Goal: Task Accomplishment & Management: Complete application form

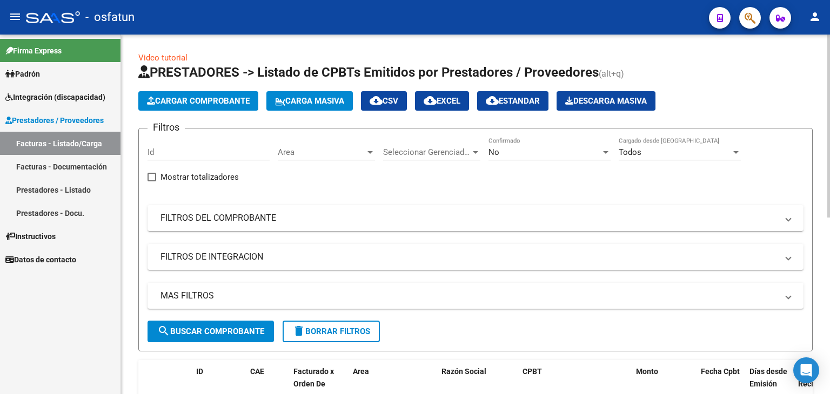
click at [221, 109] on button "Cargar Comprobante" at bounding box center [198, 100] width 120 height 19
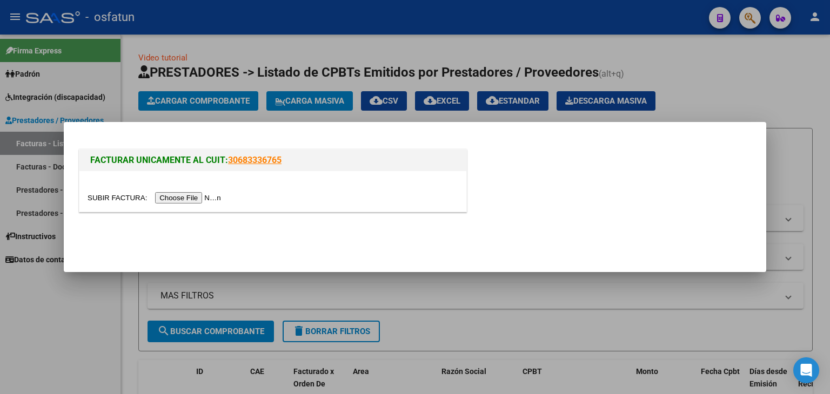
click at [213, 201] on input "file" at bounding box center [156, 197] width 137 height 11
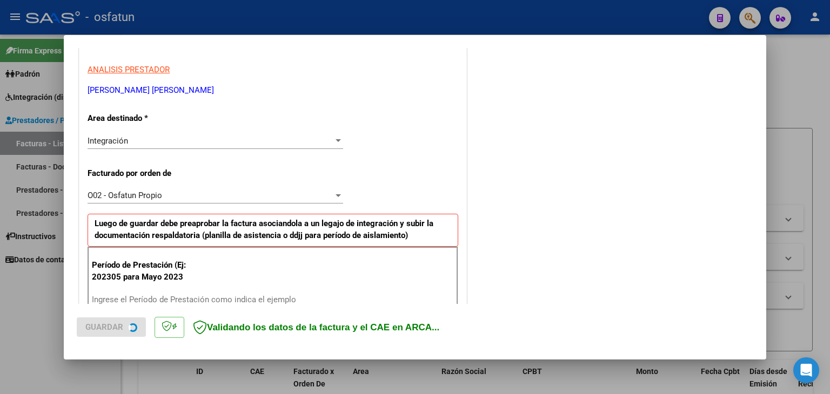
scroll to position [216, 0]
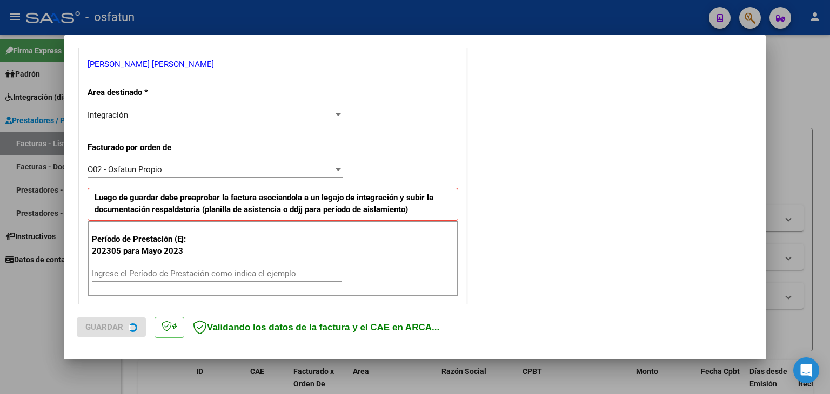
click at [183, 273] on input "Ingrese el Período de Prestación como indica el ejemplo" at bounding box center [217, 274] width 250 height 10
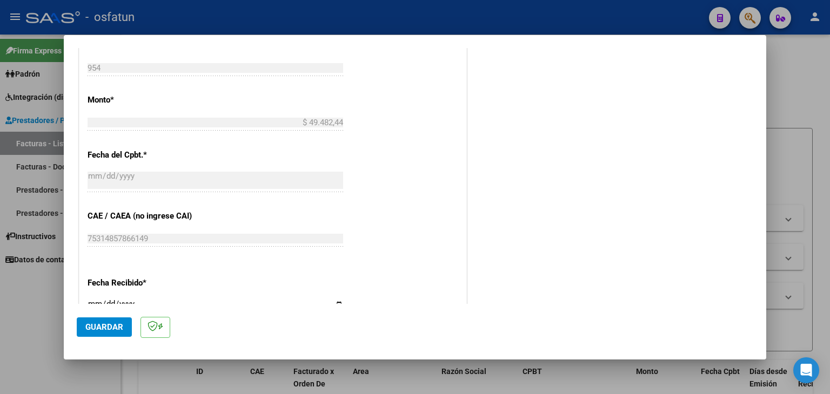
scroll to position [594, 0]
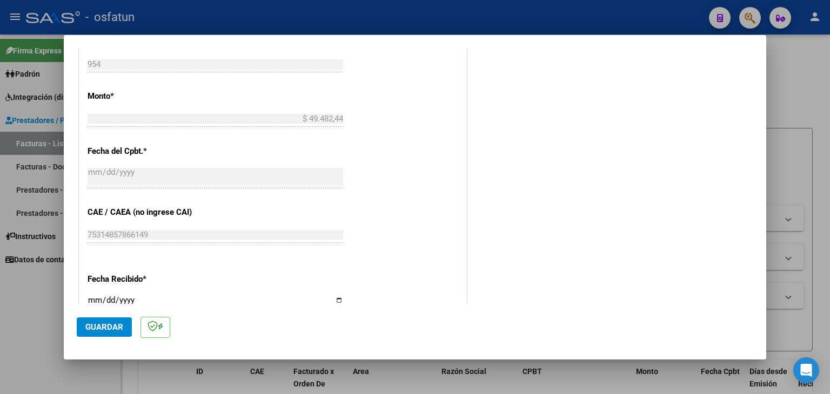
type input "202507"
click at [109, 334] on button "Guardar" at bounding box center [104, 327] width 55 height 19
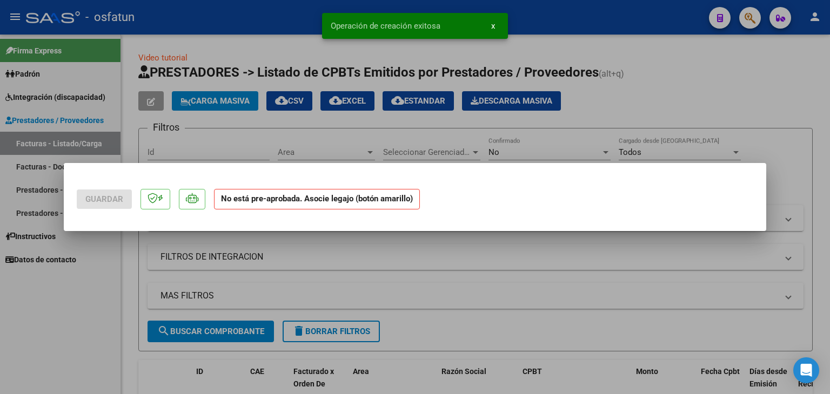
scroll to position [0, 0]
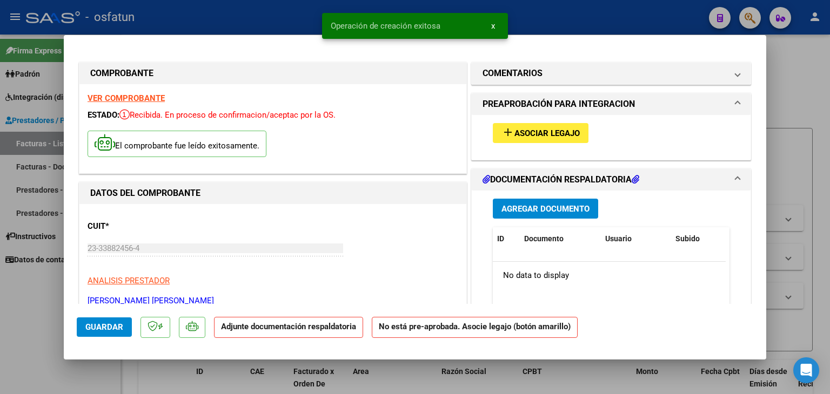
click at [527, 125] on button "add Asociar Legajo" at bounding box center [541, 133] width 96 height 20
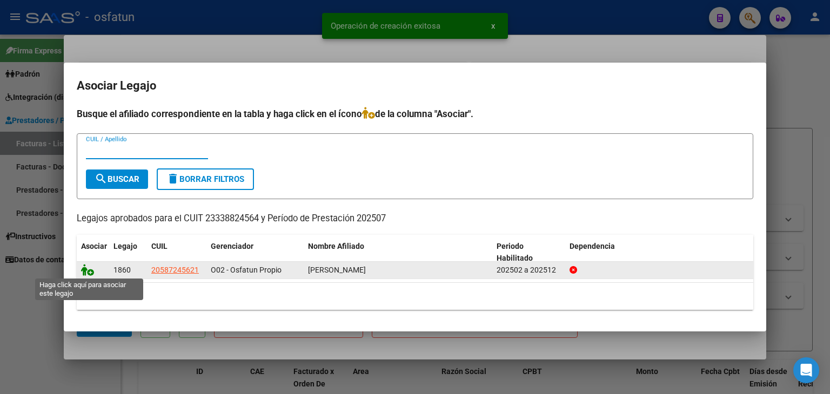
click at [83, 273] on icon at bounding box center [87, 270] width 13 height 12
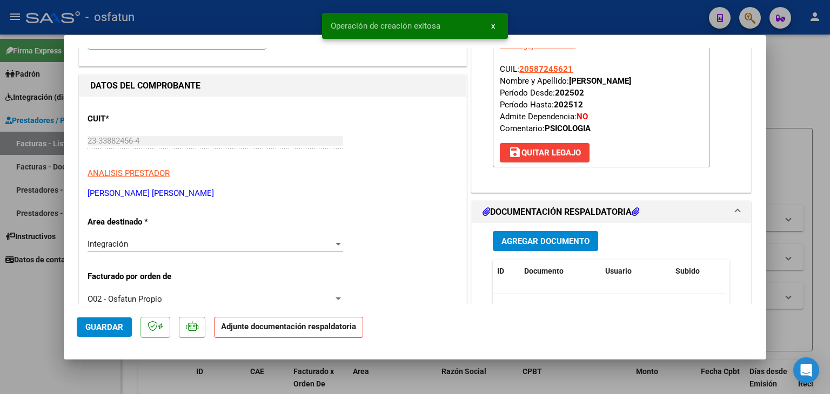
scroll to position [108, 0]
click at [519, 236] on span "Agregar Documento" at bounding box center [545, 241] width 88 height 10
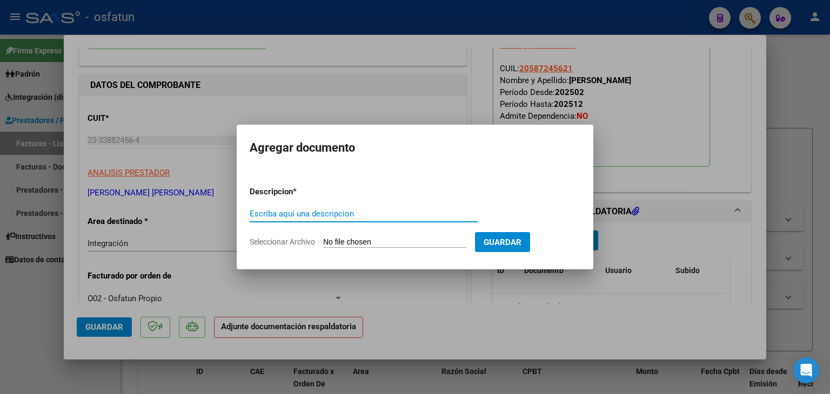
click at [383, 217] on input "Escriba aquí una descripcion" at bounding box center [364, 214] width 228 height 10
type input "P"
type input "ASISTENCIA"
click at [369, 245] on input "Seleccionar Archivo" at bounding box center [394, 243] width 143 height 10
type input "C:\fakepath\PLANILLA ASISTENCIA - PSICO - [DATE].pdf"
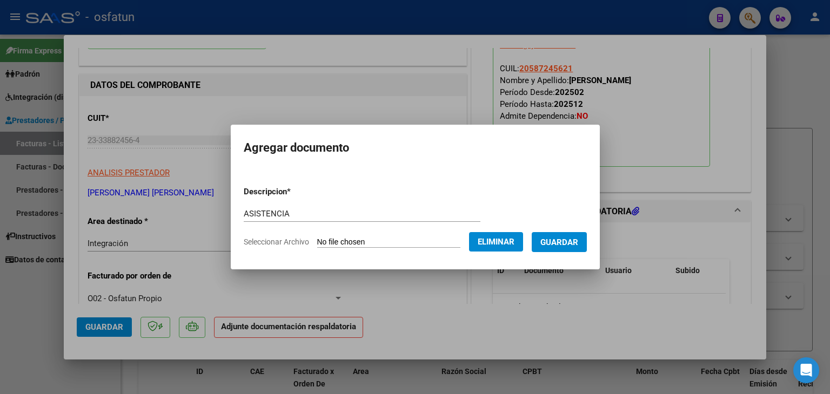
click at [567, 240] on span "Guardar" at bounding box center [559, 243] width 38 height 10
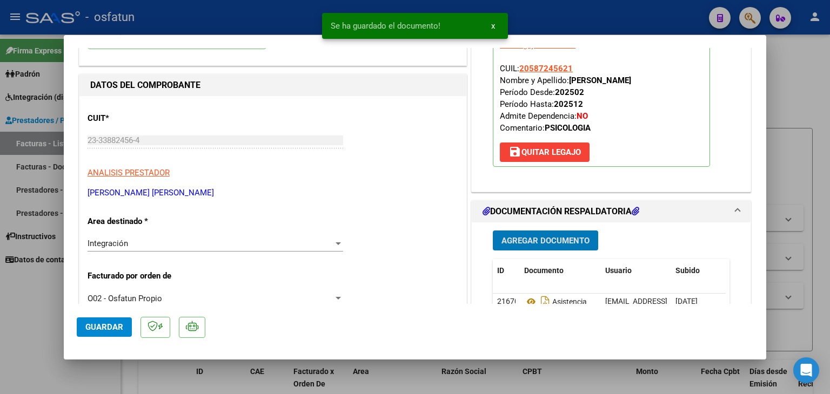
scroll to position [216, 0]
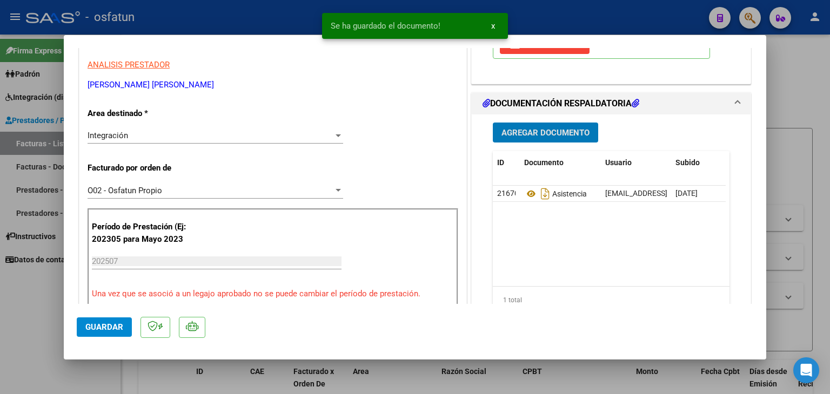
click at [525, 139] on button "Agregar Documento" at bounding box center [545, 133] width 105 height 20
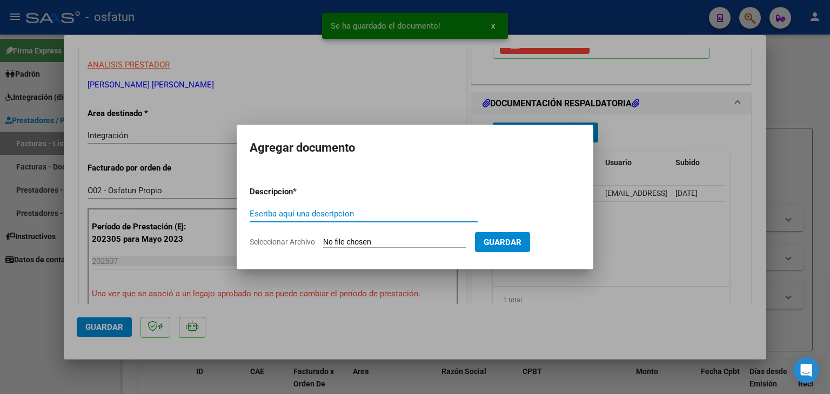
click at [281, 209] on input "Escriba aquí una descripcion" at bounding box center [364, 214] width 228 height 10
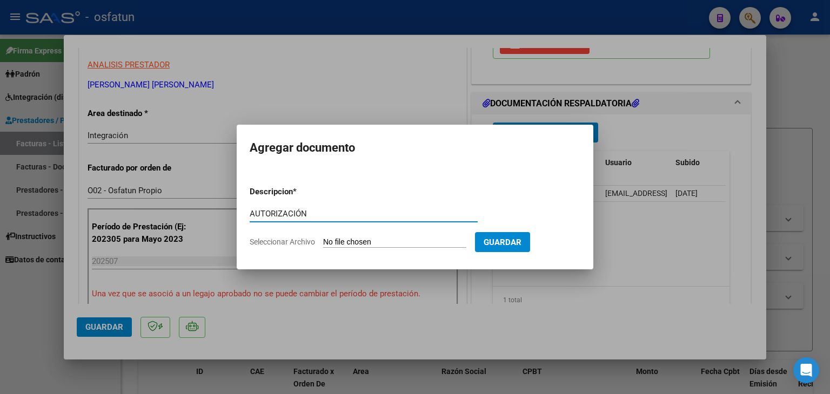
type input "AUTORIZACIÓN"
click at [346, 244] on input "Seleccionar Archivo" at bounding box center [394, 243] width 143 height 10
type input "C:\fakepath\PRESUPUESTO AUTORIZADO - PSICO - 2025.pdf"
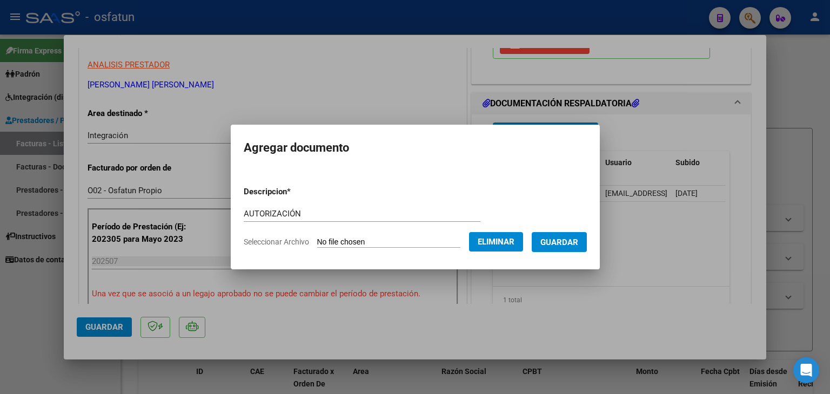
click at [569, 245] on span "Guardar" at bounding box center [559, 243] width 38 height 10
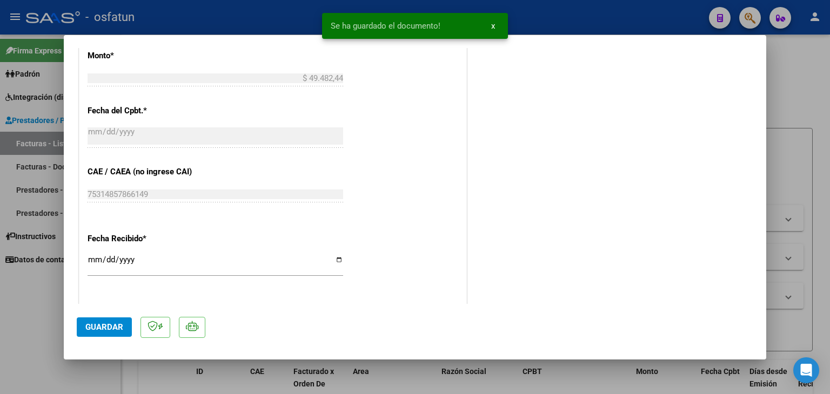
scroll to position [826, 0]
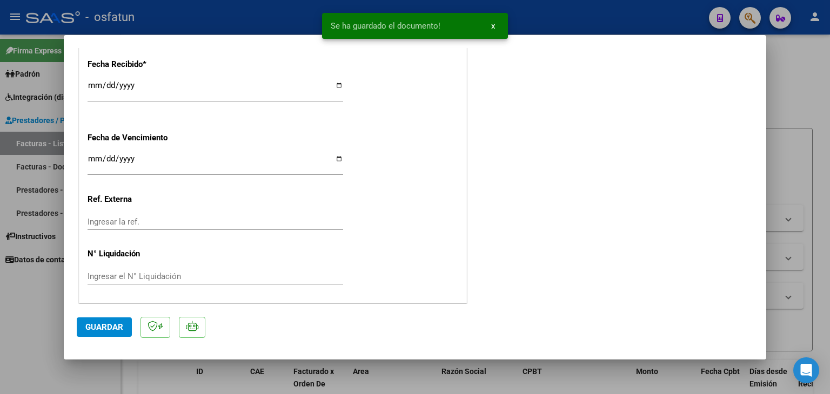
click at [124, 328] on button "Guardar" at bounding box center [104, 327] width 55 height 19
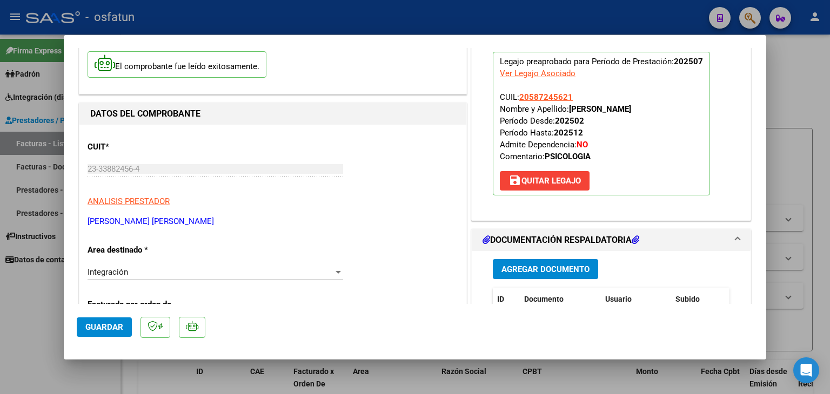
scroll to position [0, 0]
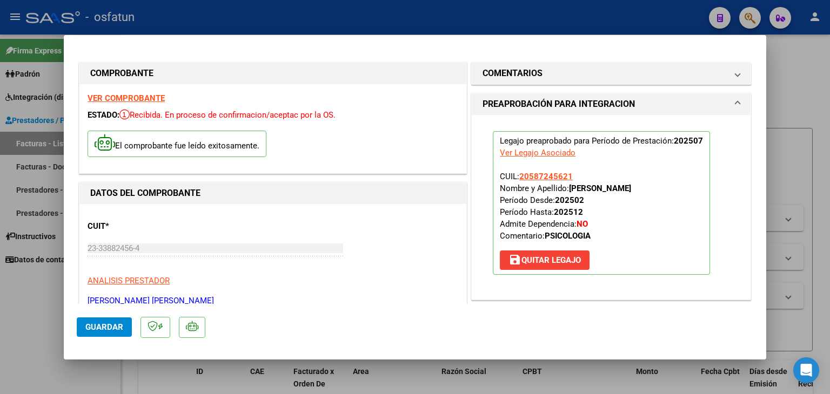
drag, startPoint x: 104, startPoint y: 324, endPoint x: 110, endPoint y: 318, distance: 9.2
click at [102, 323] on span "Guardar" at bounding box center [104, 328] width 38 height 10
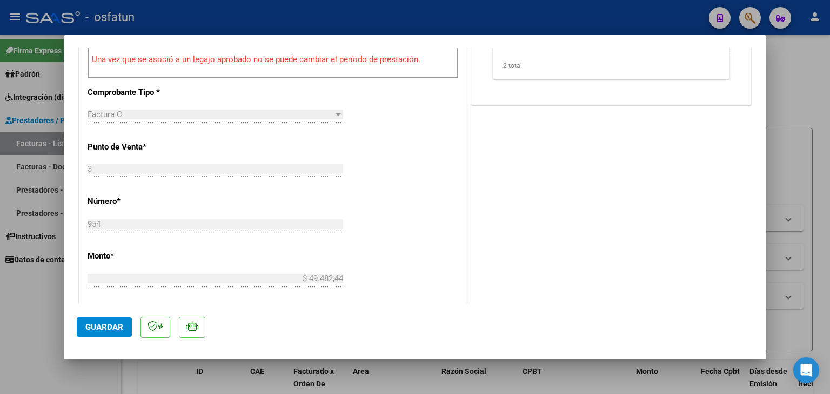
scroll to position [486, 0]
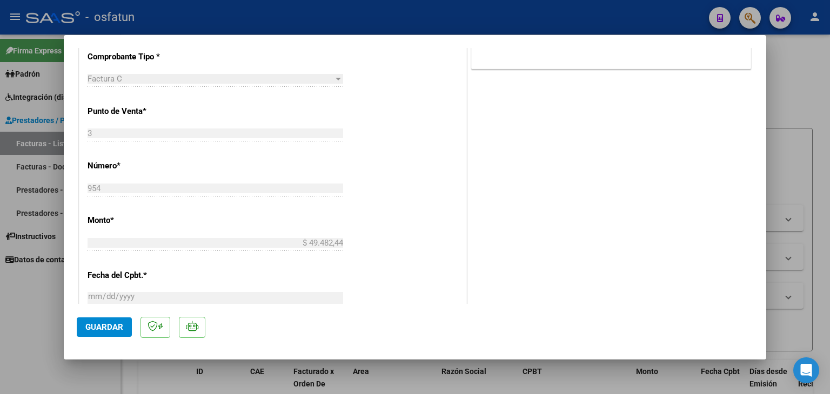
click at [474, 32] on div at bounding box center [415, 197] width 830 height 394
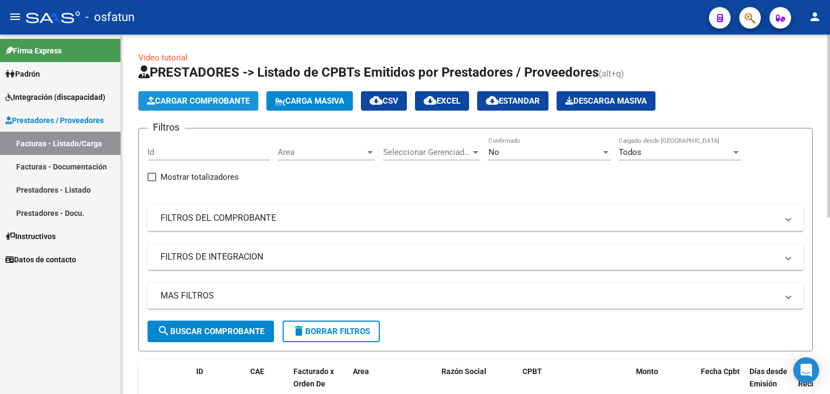
click at [227, 99] on span "Cargar Comprobante" at bounding box center [198, 101] width 103 height 10
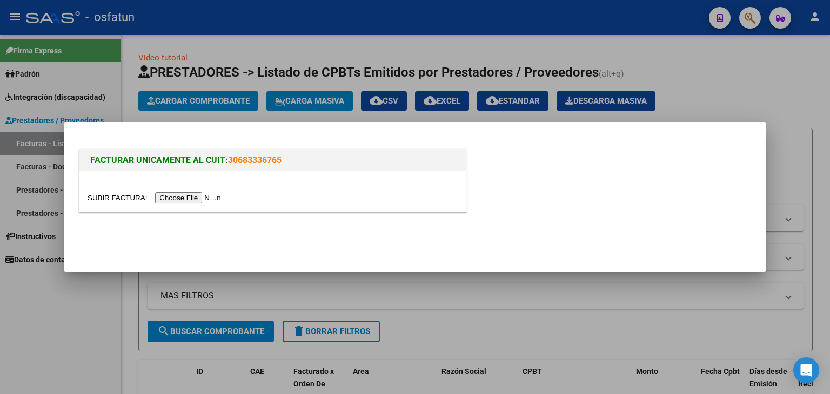
click at [212, 198] on input "file" at bounding box center [156, 197] width 137 height 11
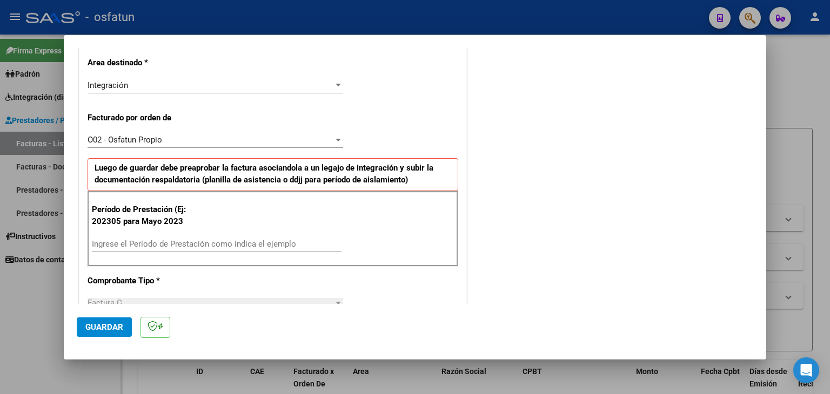
scroll to position [270, 0]
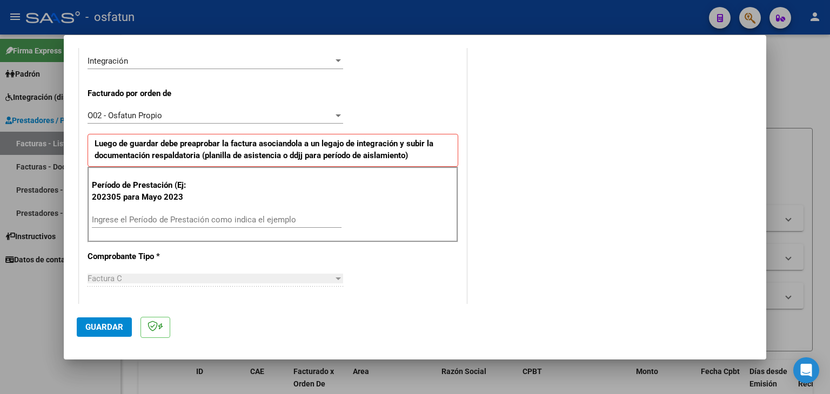
click at [192, 220] on input "Ingrese el Período de Prestación como indica el ejemplo" at bounding box center [217, 220] width 250 height 10
type input "202507"
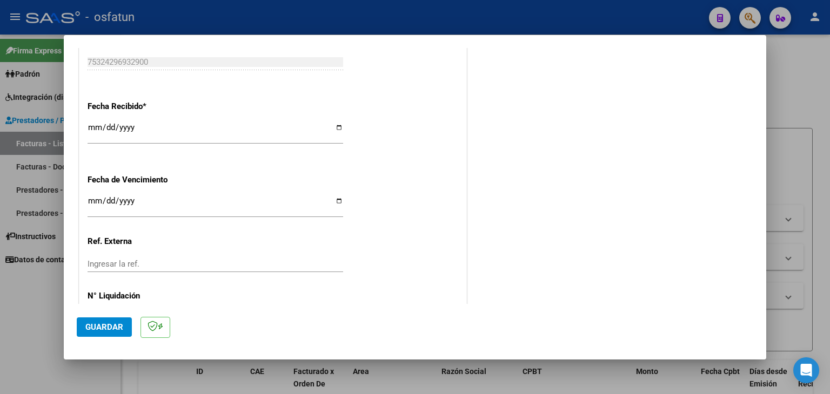
scroll to position [809, 0]
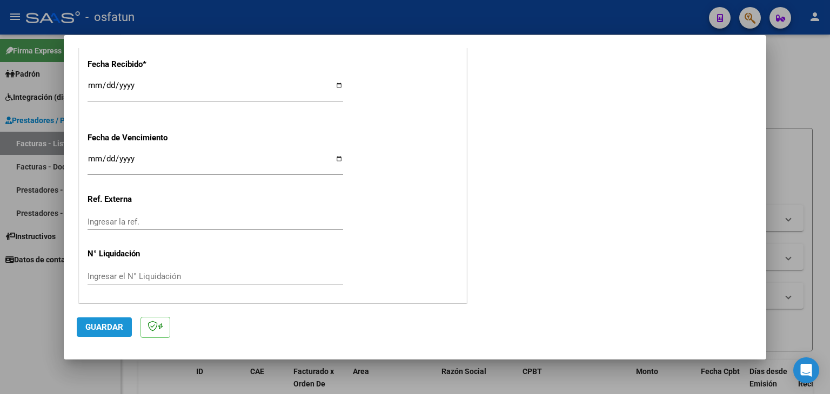
click at [113, 328] on span "Guardar" at bounding box center [104, 328] width 38 height 10
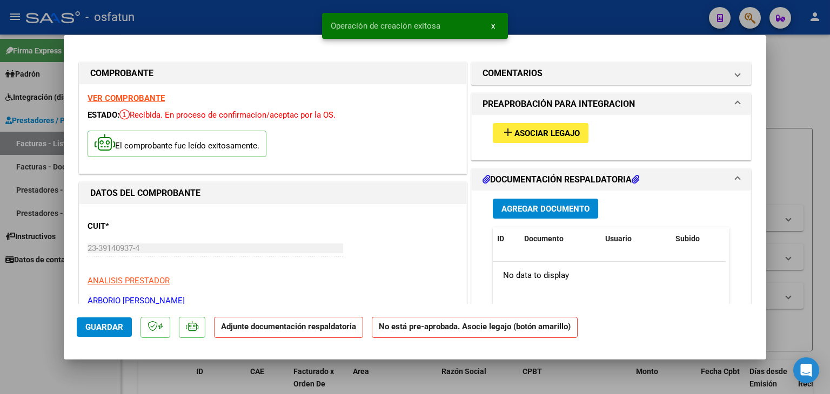
click at [523, 137] on span "Asociar Legajo" at bounding box center [546, 134] width 65 height 10
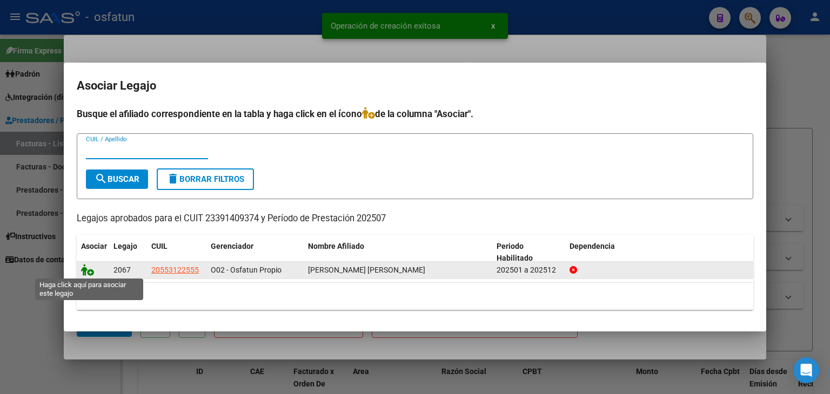
click at [89, 269] on icon at bounding box center [87, 270] width 13 height 12
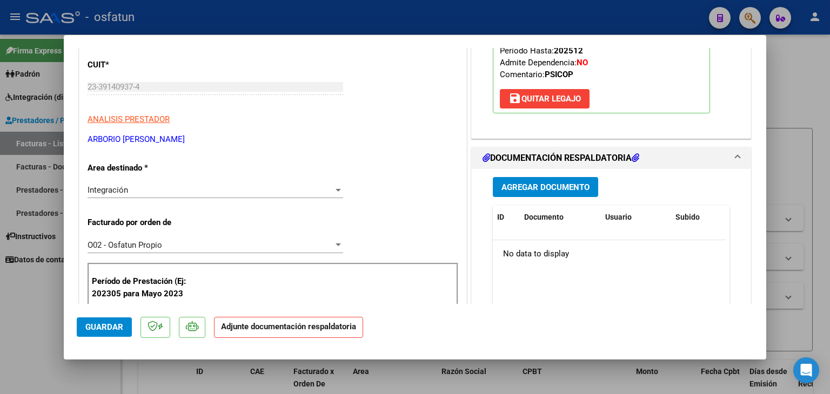
scroll to position [162, 0]
click at [563, 189] on span "Agregar Documento" at bounding box center [545, 187] width 88 height 10
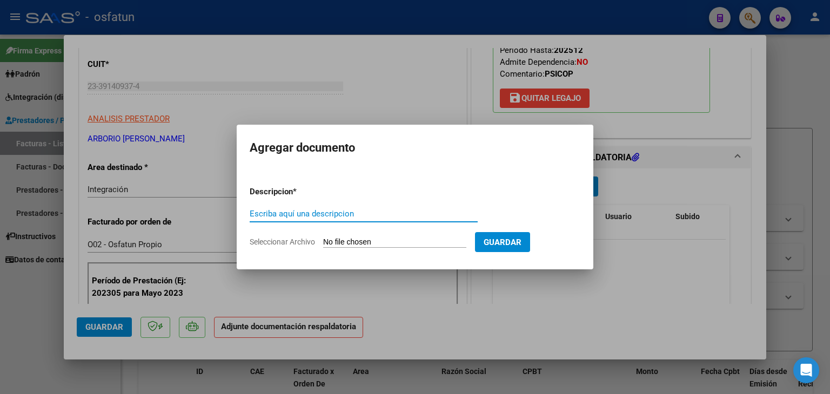
click at [401, 217] on input "Escriba aquí una descripcion" at bounding box center [364, 214] width 228 height 10
type input "P"
type input "ASISTENCIA"
click at [368, 236] on form "Descripcion * ASISTENCIA Escriba aquí una descripcion Seleccionar Archivo Guard…" at bounding box center [415, 217] width 331 height 79
click at [372, 243] on input "Seleccionar Archivo" at bounding box center [394, 243] width 143 height 10
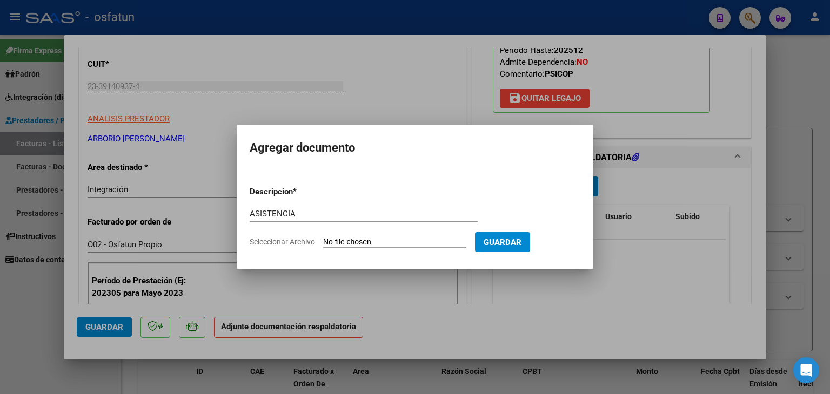
type input "C:\fakepath\PLANILLA ASISTENCIA - PSICOPE - [DATE].pdf"
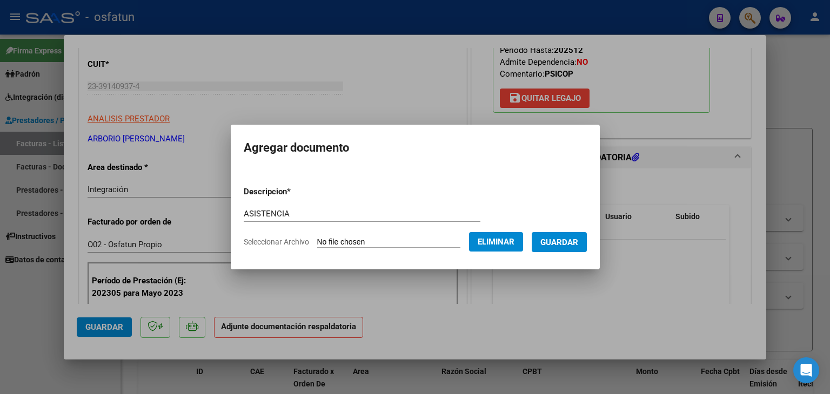
click at [560, 250] on button "Guardar" at bounding box center [559, 242] width 55 height 20
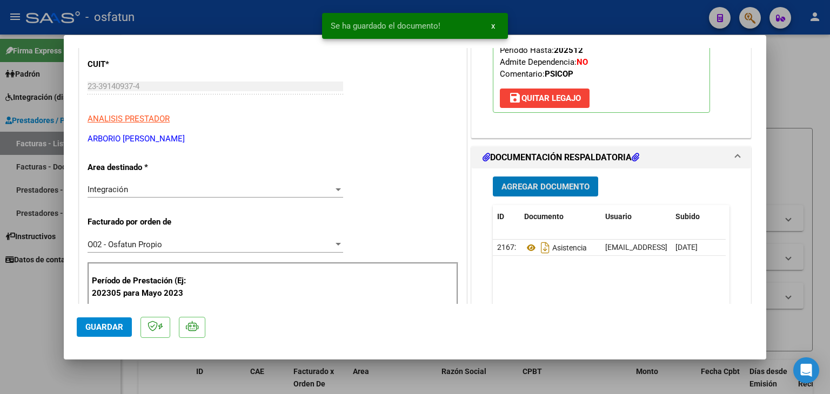
click at [527, 190] on span "Agregar Documento" at bounding box center [545, 187] width 88 height 10
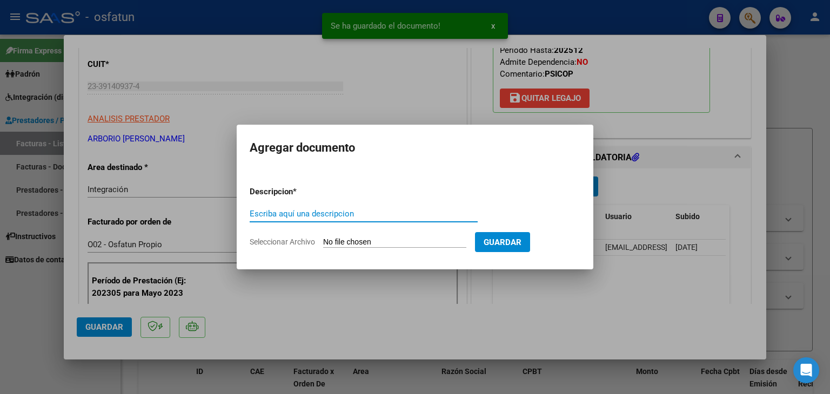
click at [352, 218] on input "Escriba aquí una descripcion" at bounding box center [364, 214] width 228 height 10
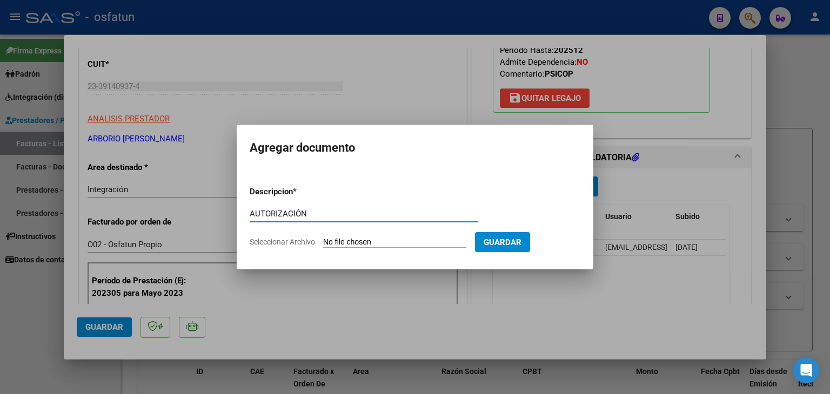
type input "AUTORIZACIÓN"
click at [388, 243] on input "Seleccionar Archivo" at bounding box center [394, 243] width 143 height 10
type input "C:\fakepath\PRESUPUESTO AUTORIZADO - PSICOPE - 2025.pdf"
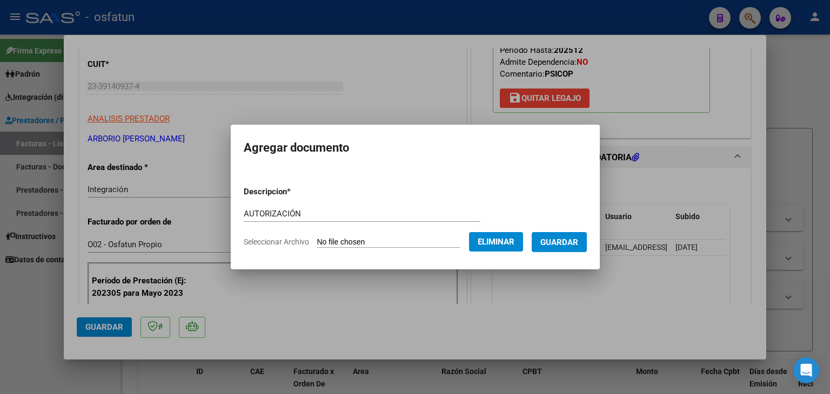
click at [576, 242] on span "Guardar" at bounding box center [559, 243] width 38 height 10
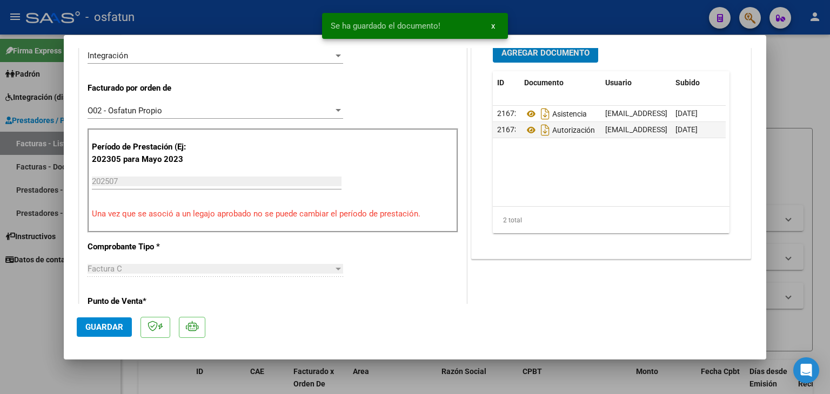
scroll to position [378, 0]
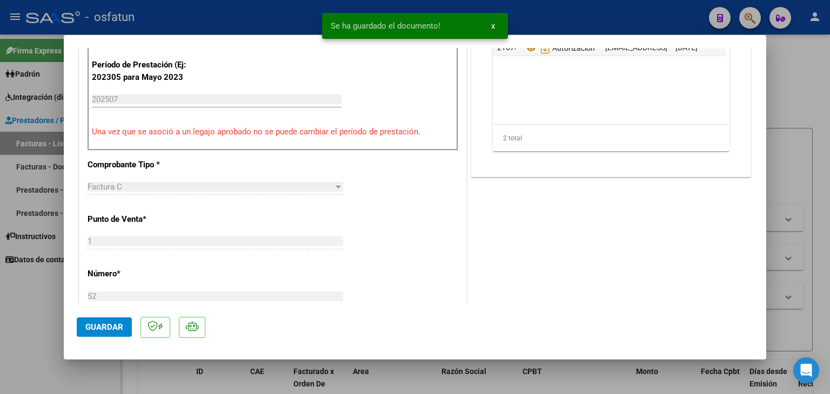
click at [130, 330] on button "Guardar" at bounding box center [104, 327] width 55 height 19
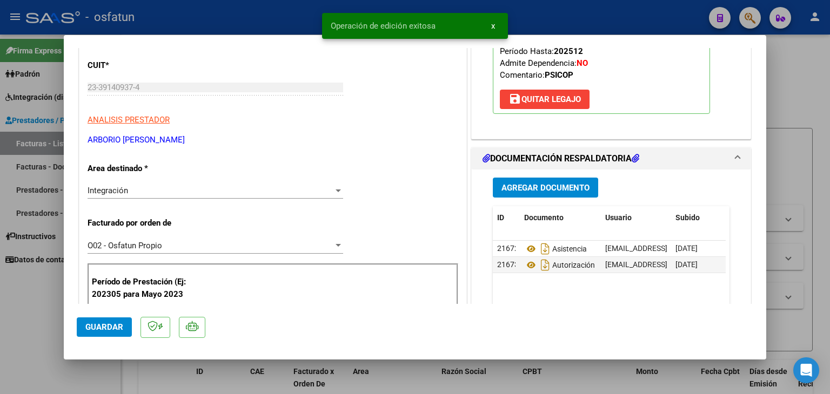
scroll to position [0, 0]
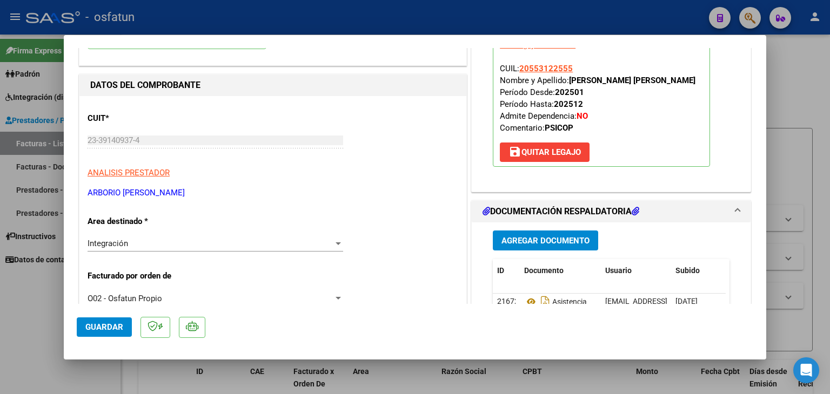
click at [480, 20] on div at bounding box center [415, 197] width 830 height 394
type input "$ 0,00"
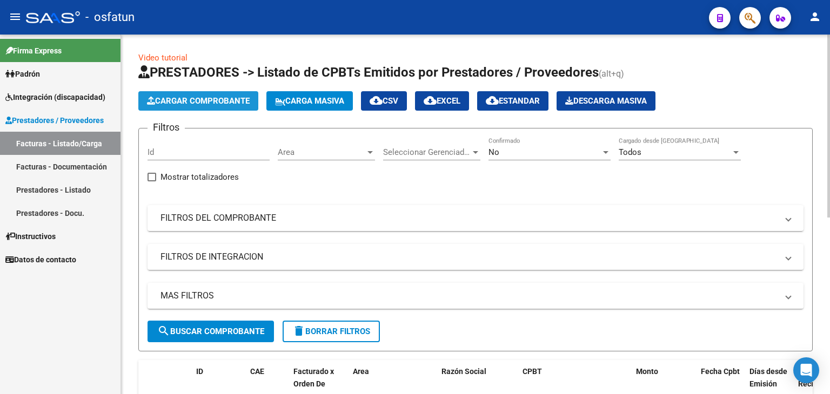
click at [217, 102] on span "Cargar Comprobante" at bounding box center [198, 101] width 103 height 10
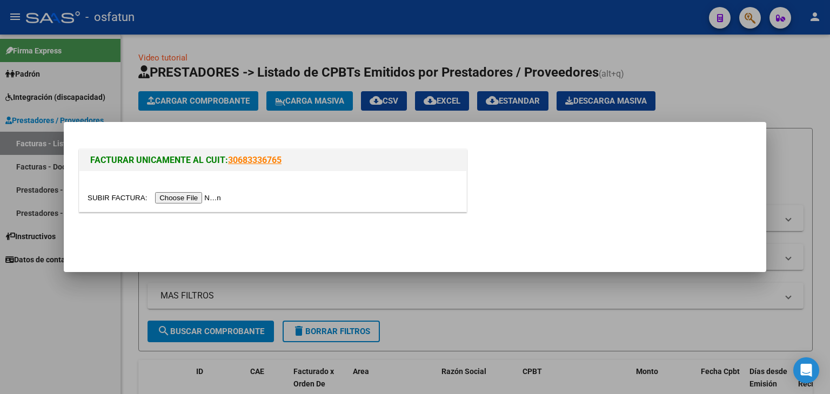
click at [206, 203] on input "file" at bounding box center [156, 197] width 137 height 11
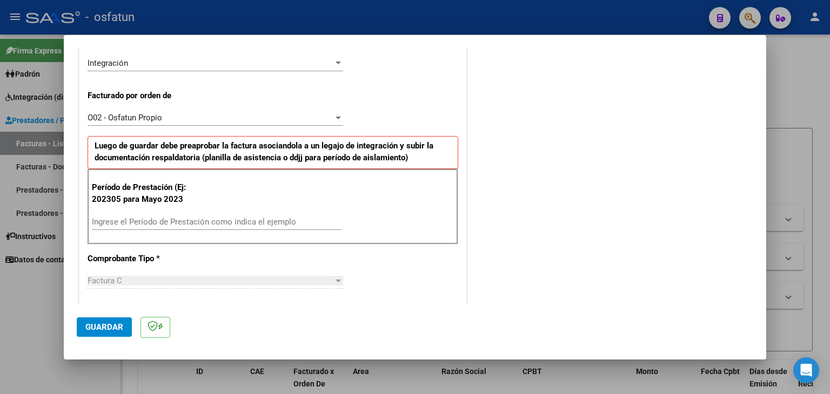
scroll to position [270, 0]
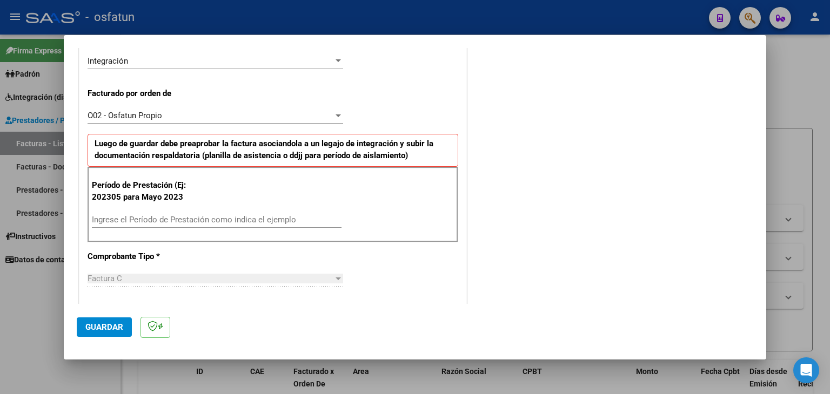
click at [166, 217] on input "Ingrese el Período de Prestación como indica el ejemplo" at bounding box center [217, 220] width 250 height 10
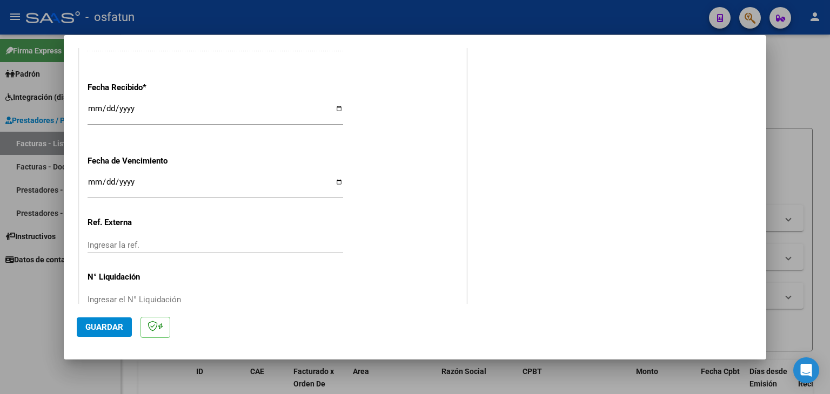
scroll to position [809, 0]
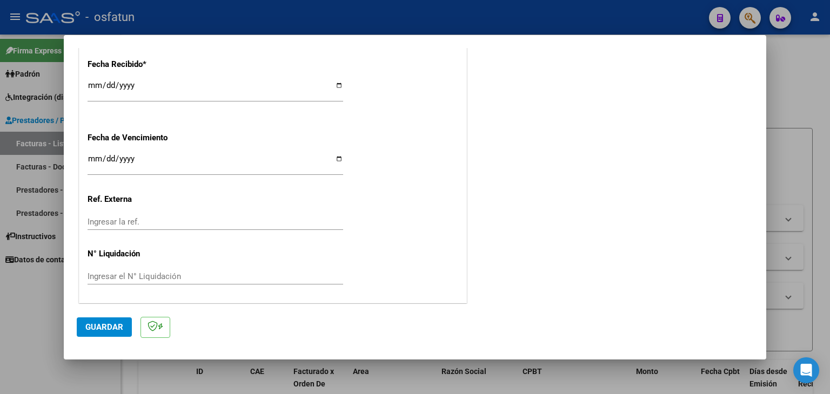
type input "202507"
drag, startPoint x: 119, startPoint y: 318, endPoint x: 129, endPoint y: 316, distance: 9.6
click at [121, 319] on button "Guardar" at bounding box center [104, 327] width 55 height 19
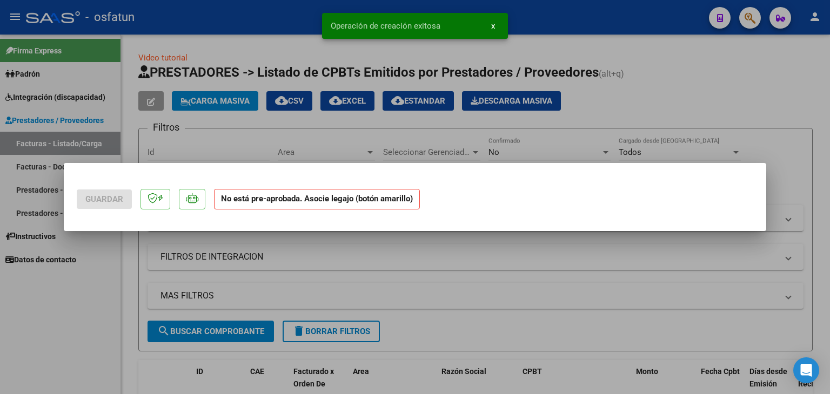
scroll to position [0, 0]
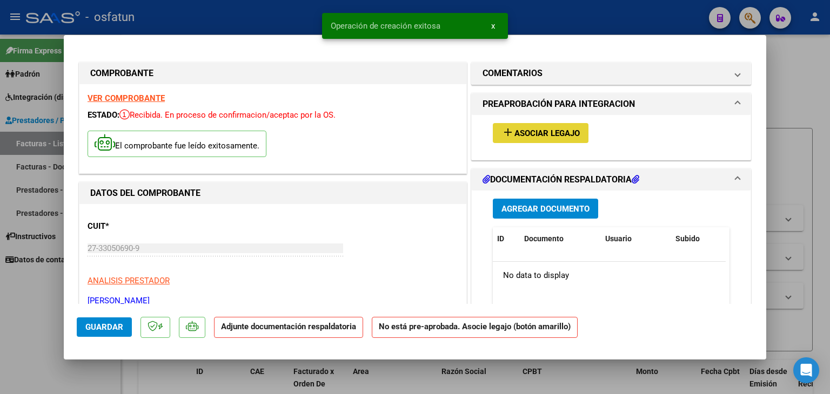
click at [522, 139] on button "add Asociar Legajo" at bounding box center [541, 133] width 96 height 20
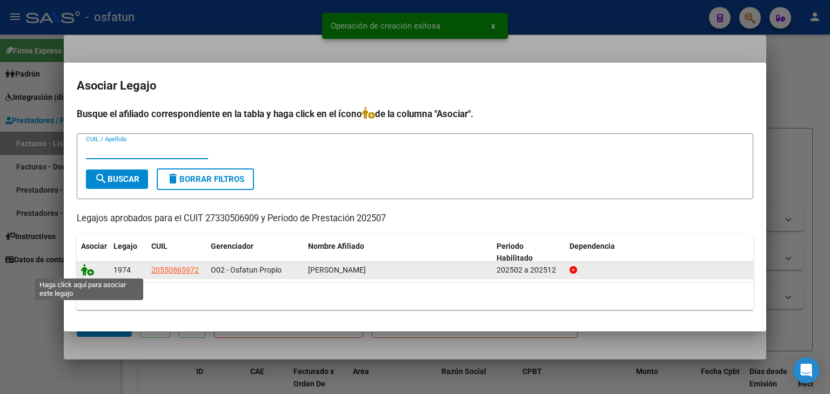
click at [87, 271] on icon at bounding box center [87, 270] width 13 height 12
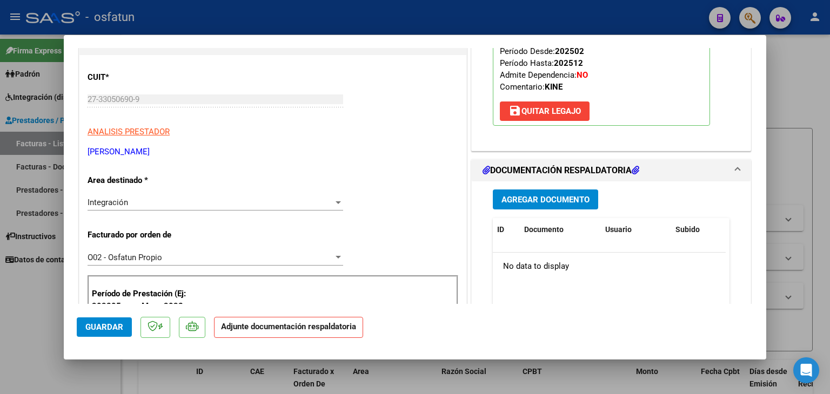
scroll to position [162, 0]
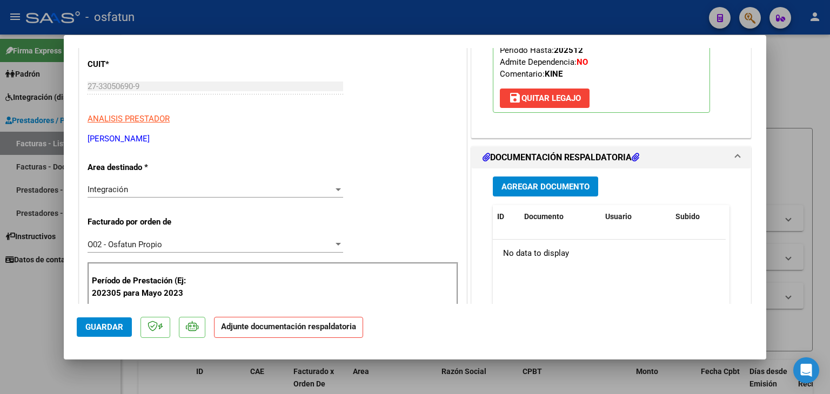
click at [540, 184] on span "Agregar Documento" at bounding box center [545, 187] width 88 height 10
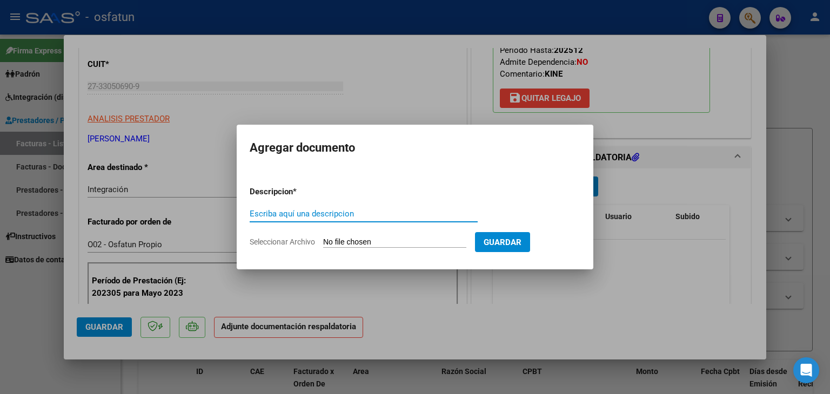
click at [336, 216] on input "Escriba aquí una descripcion" at bounding box center [364, 214] width 228 height 10
type input "ASISTENCIA"
click at [368, 240] on input "Seleccionar Archivo" at bounding box center [394, 243] width 143 height 10
type input "C:\fakepath\PLANILLA ASISTENCIA - KINESIO - [DATE].pdf"
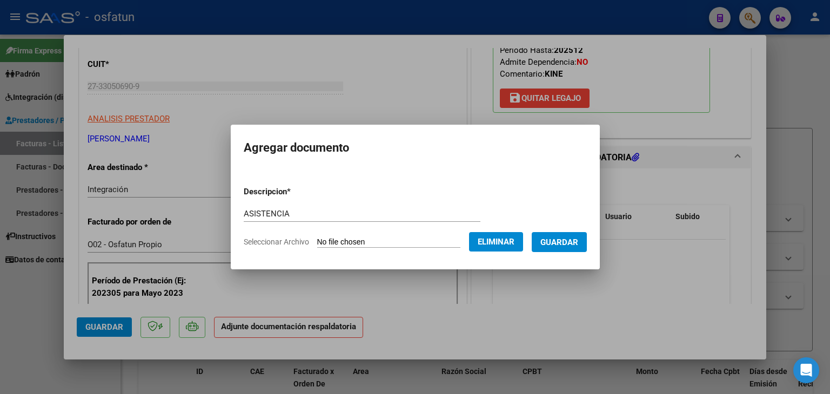
click at [558, 240] on span "Guardar" at bounding box center [559, 243] width 38 height 10
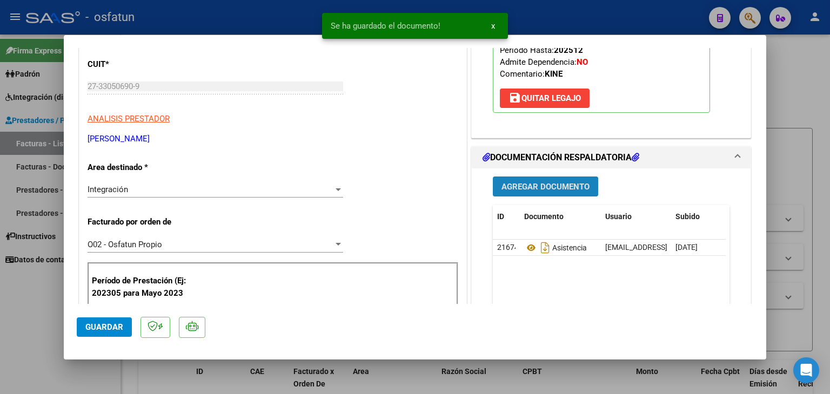
click at [528, 183] on span "Agregar Documento" at bounding box center [545, 187] width 88 height 10
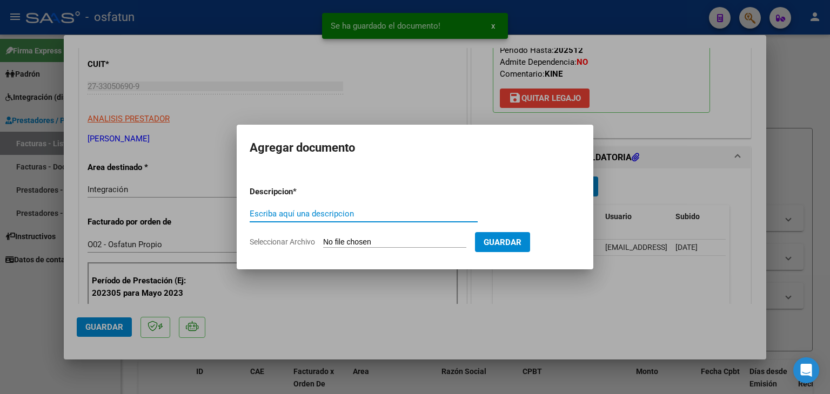
click at [294, 210] on input "Escriba aquí una descripcion" at bounding box center [364, 214] width 228 height 10
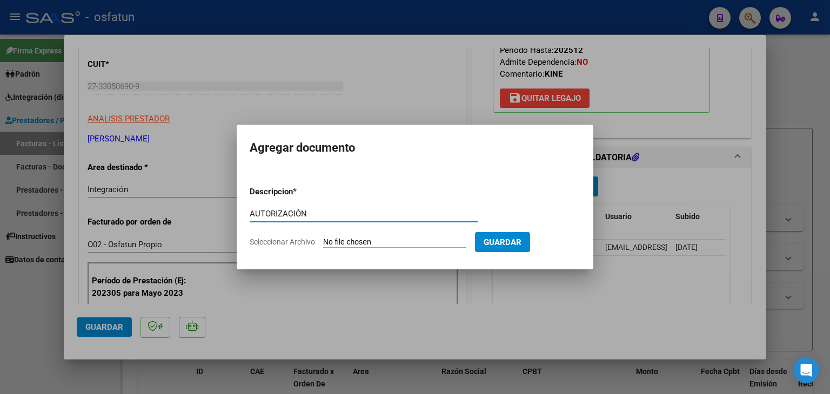
type input "AUTORIZACIÓN"
click at [363, 243] on input "Seleccionar Archivo" at bounding box center [394, 243] width 143 height 10
type input "C:\fakepath\PRESUPUESTO AUTORIZADO - KINESIO - 2025.pdf"
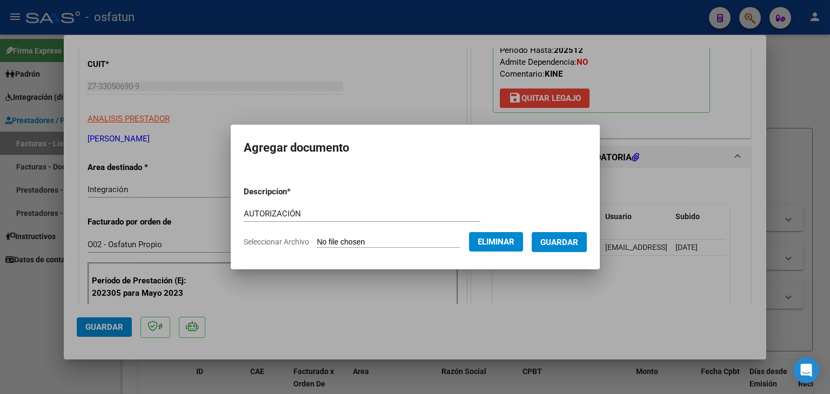
click at [564, 237] on span "Guardar" at bounding box center [559, 242] width 38 height 10
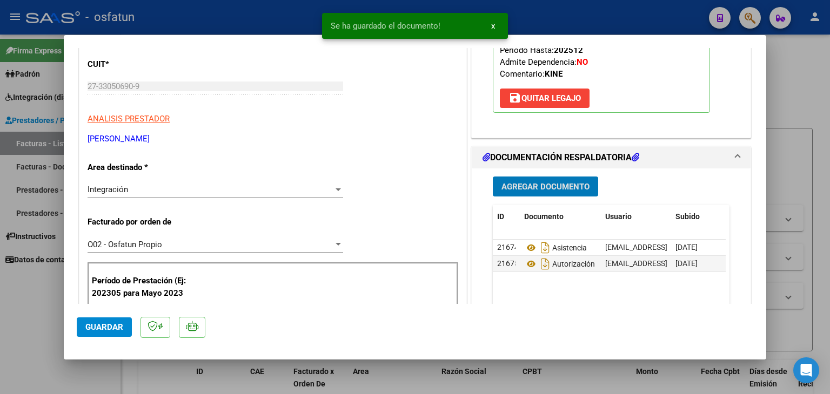
scroll to position [270, 0]
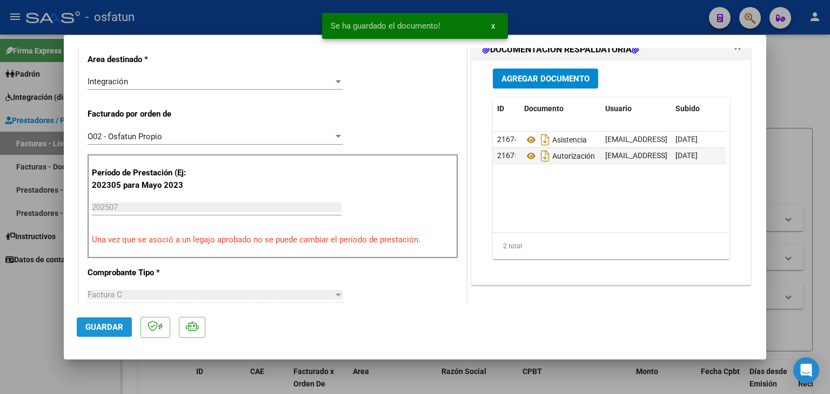
drag, startPoint x: 87, startPoint y: 325, endPoint x: 93, endPoint y: 324, distance: 6.0
click at [88, 325] on span "Guardar" at bounding box center [104, 328] width 38 height 10
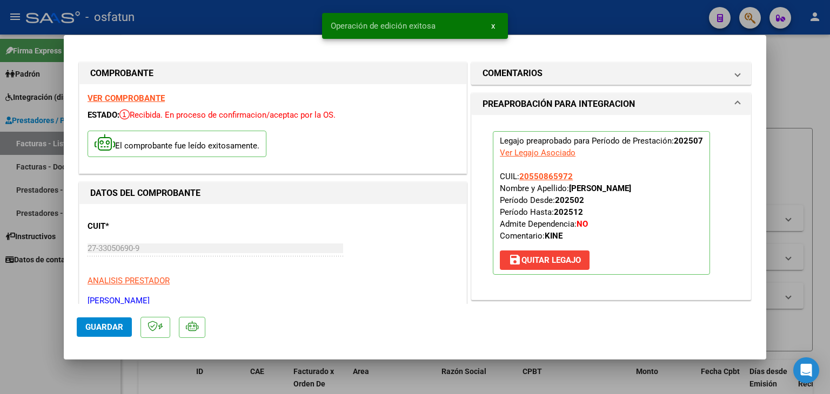
click at [599, 24] on div at bounding box center [415, 197] width 830 height 394
type input "$ 0,00"
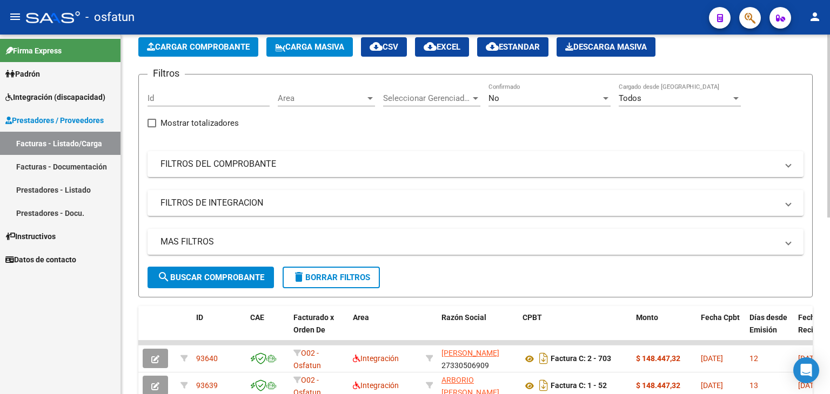
scroll to position [54, 0]
click at [224, 44] on span "Cargar Comprobante" at bounding box center [198, 47] width 103 height 10
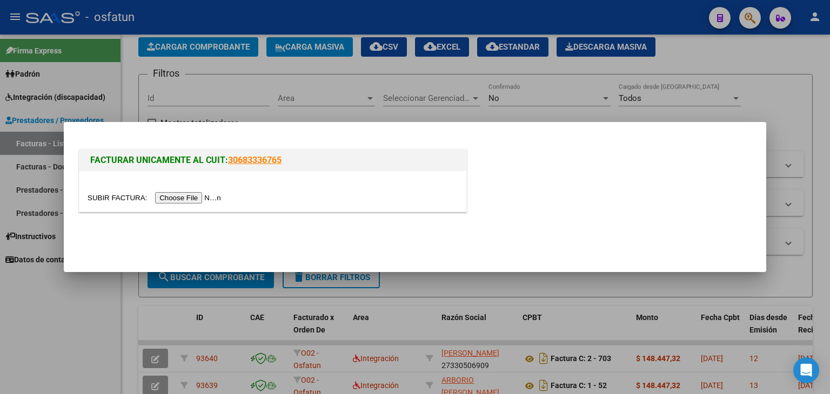
click at [199, 194] on input "file" at bounding box center [156, 197] width 137 height 11
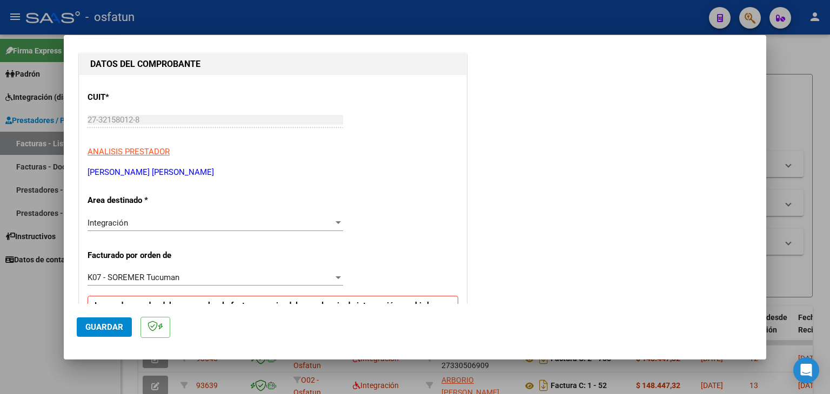
scroll to position [162, 0]
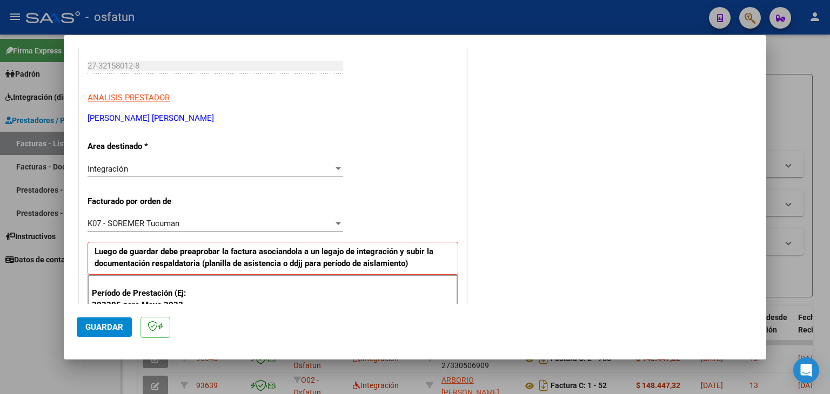
click at [243, 221] on div "K07 - SOREMER Tucuman" at bounding box center [211, 224] width 246 height 10
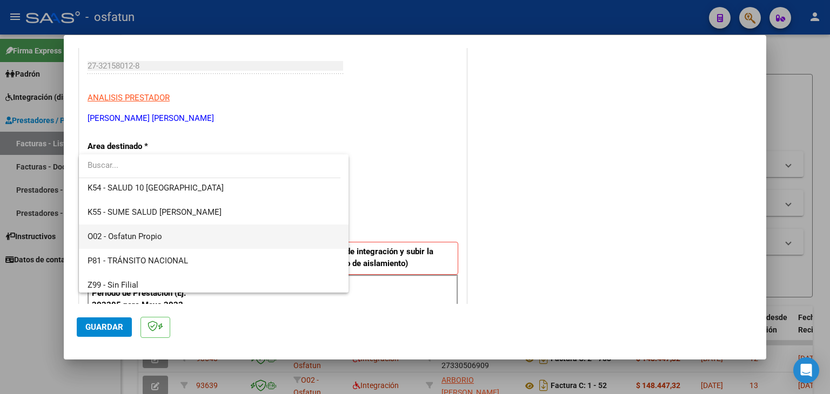
scroll to position [566, 0]
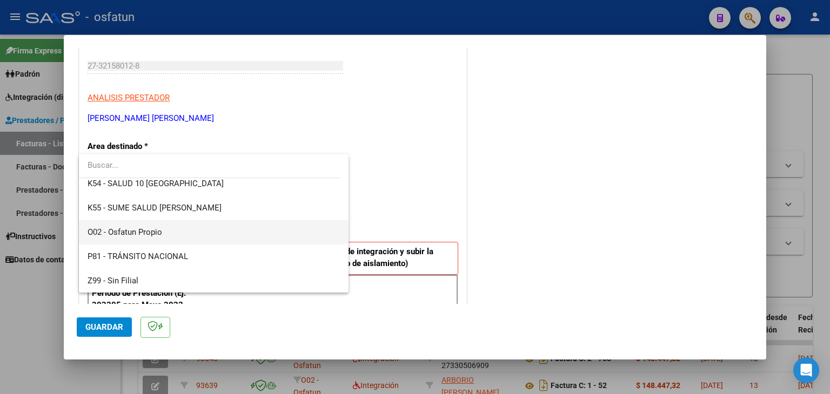
click at [205, 237] on span "O02 - Osfatun Propio" at bounding box center [214, 232] width 253 height 24
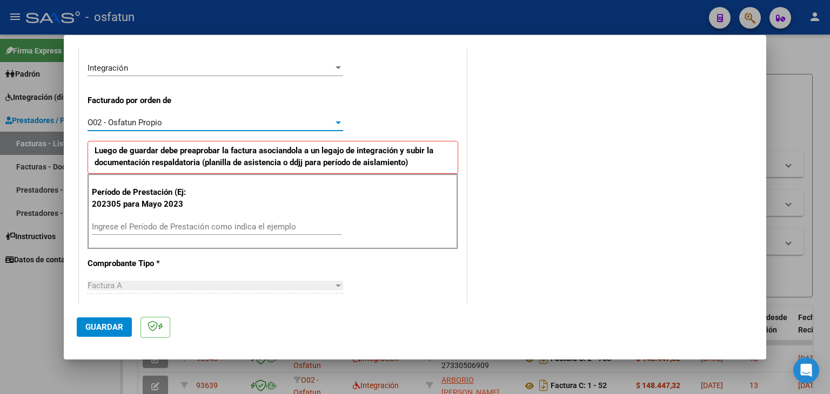
scroll to position [270, 0]
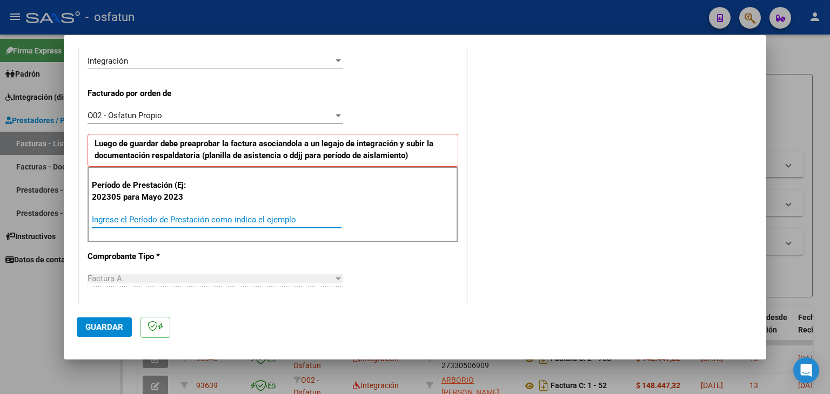
click at [184, 223] on input "Ingrese el Período de Prestación como indica el ejemplo" at bounding box center [217, 220] width 250 height 10
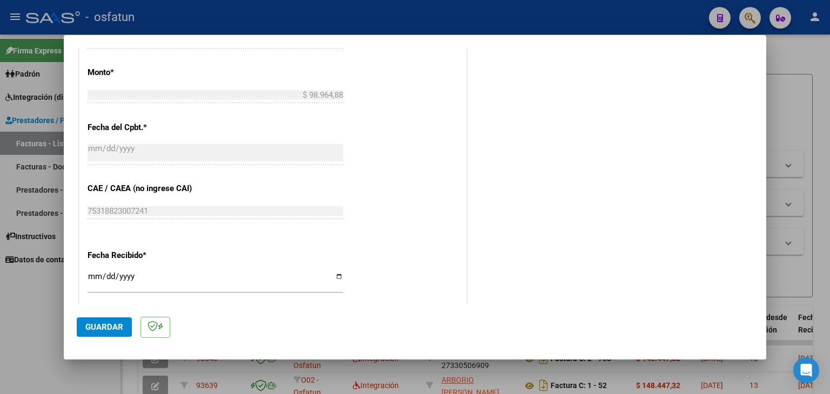
scroll to position [702, 0]
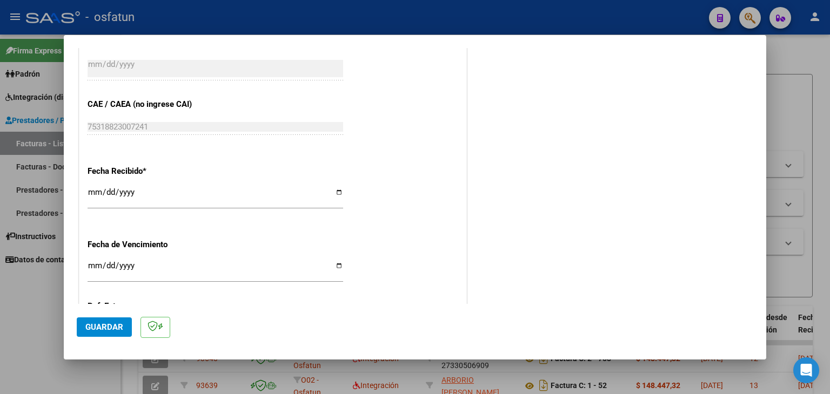
type input "202507"
click at [105, 323] on span "Guardar" at bounding box center [104, 328] width 38 height 10
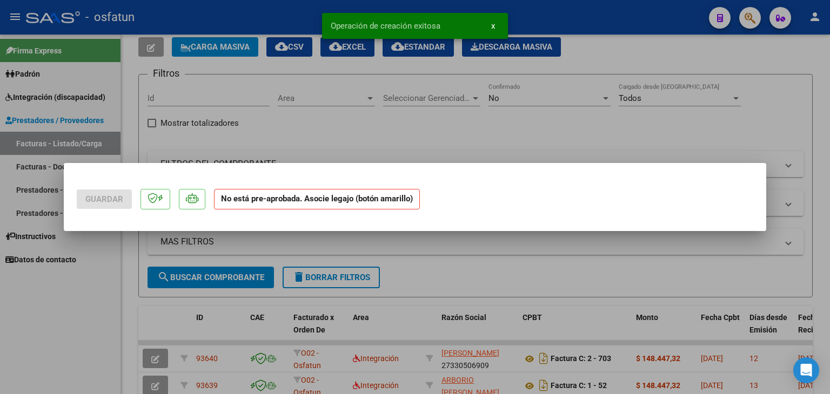
scroll to position [0, 0]
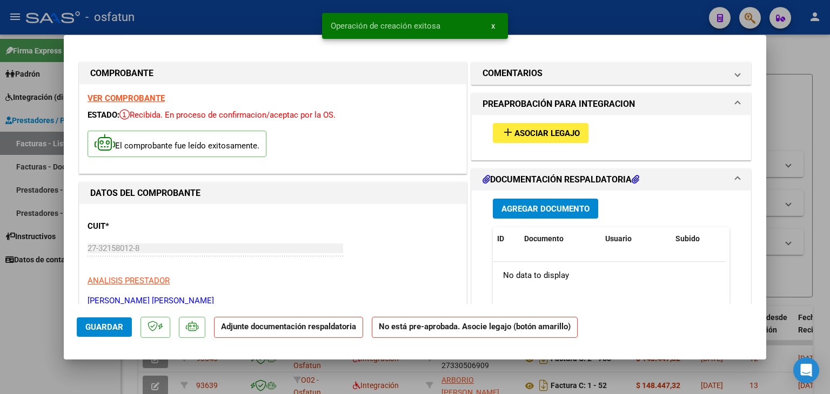
click at [506, 136] on mat-icon "add" at bounding box center [507, 132] width 13 height 13
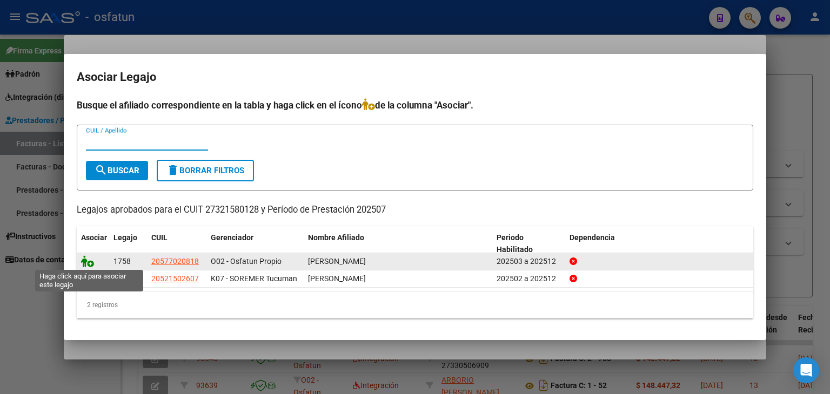
click at [86, 262] on icon at bounding box center [87, 262] width 13 height 12
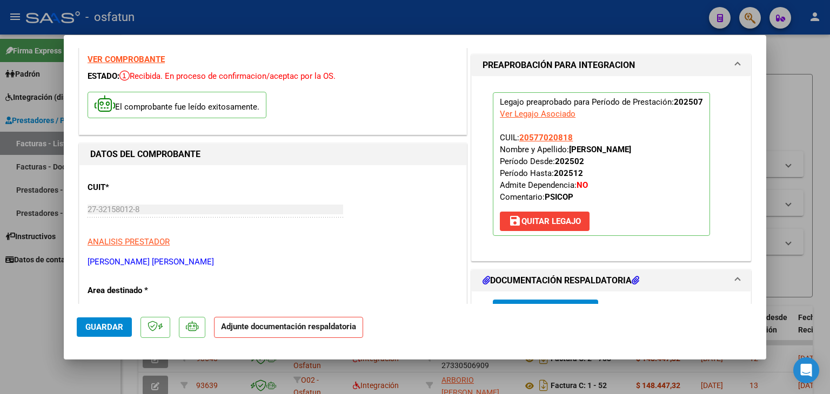
scroll to position [162, 0]
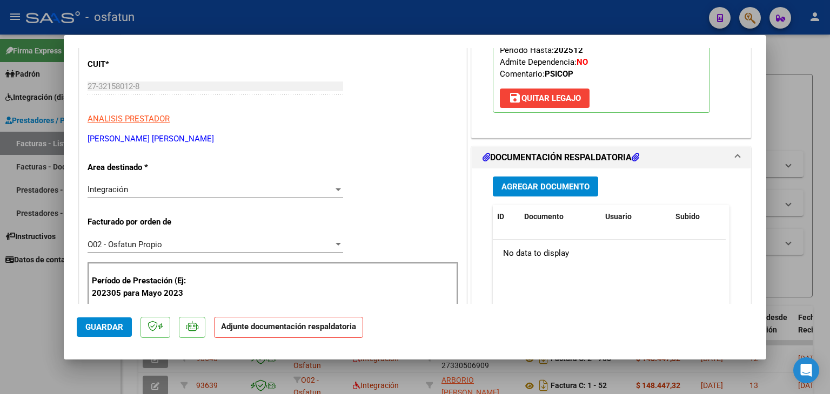
click at [549, 171] on div "Agregar Documento ID Documento Usuario Subido Acción No data to display 0 total…" at bounding box center [611, 277] width 253 height 216
click at [542, 190] on span "Agregar Documento" at bounding box center [545, 187] width 88 height 10
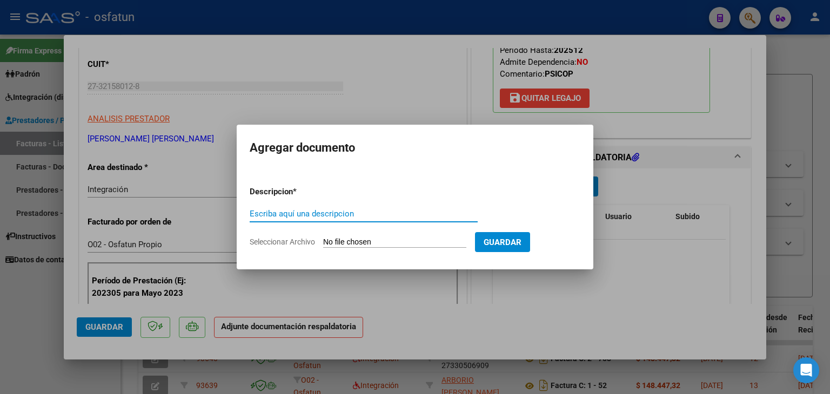
click at [341, 211] on input "Escriba aquí una descripcion" at bounding box center [364, 214] width 228 height 10
type input "ASISTENCIA"
click at [367, 241] on input "Seleccionar Archivo" at bounding box center [394, 243] width 143 height 10
type input "C:\fakepath\PLANILLA ASISTENCIA - PSICOPE - [DATE].pdf"
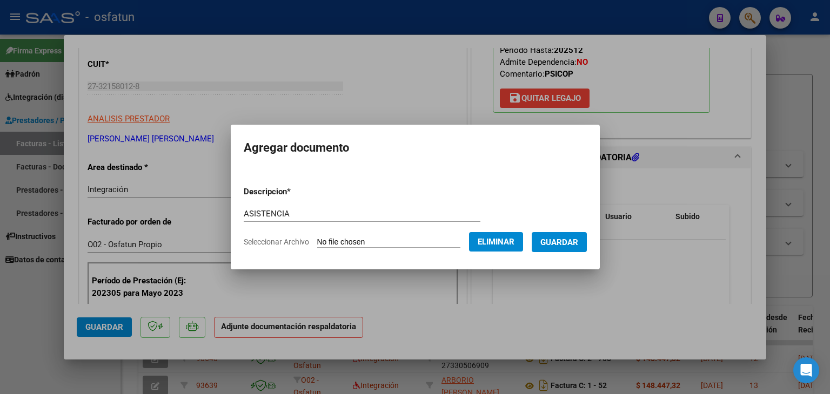
click at [550, 245] on span "Guardar" at bounding box center [559, 243] width 38 height 10
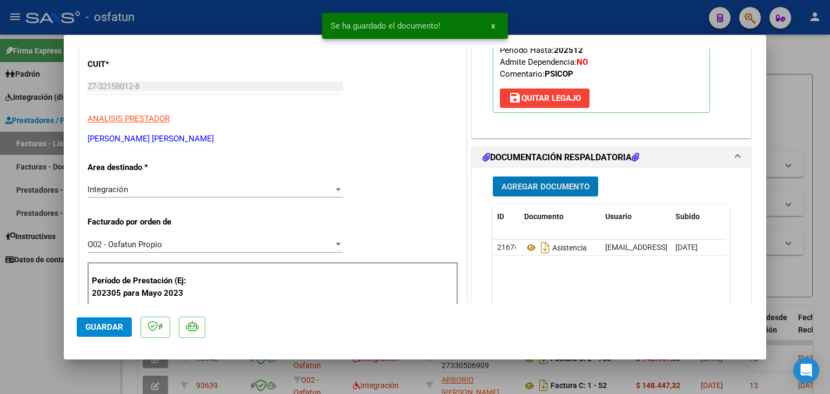
click at [535, 184] on span "Agregar Documento" at bounding box center [545, 187] width 88 height 10
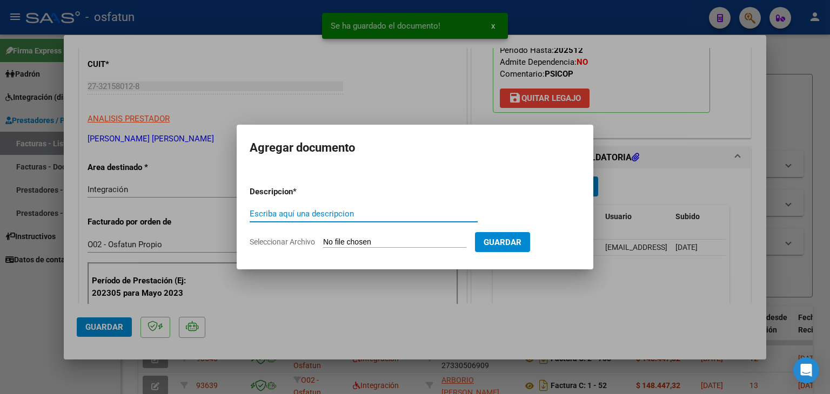
click at [318, 220] on div "Escriba aquí una descripcion" at bounding box center [364, 214] width 228 height 16
click at [317, 217] on input "Escriba aquí una descripcion" at bounding box center [364, 214] width 228 height 10
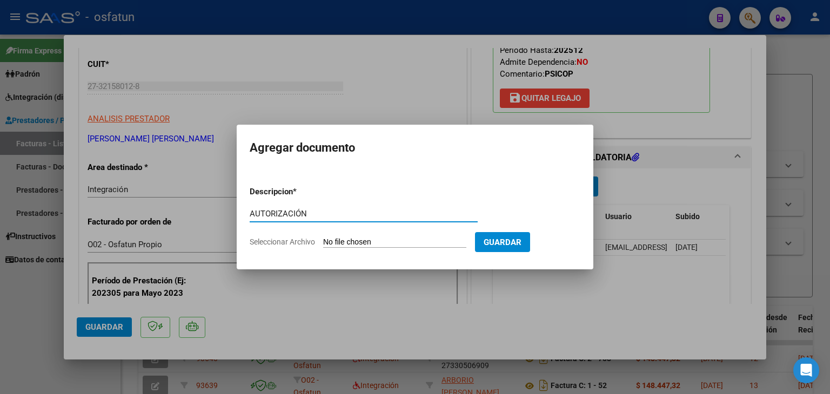
type input "AUTORIZACIÓN"
click at [367, 245] on input "Seleccionar Archivo" at bounding box center [394, 243] width 143 height 10
type input "C:\fakepath\PRESUPUESTO AUTORIZADO - PSICOPE - 2025.pdf"
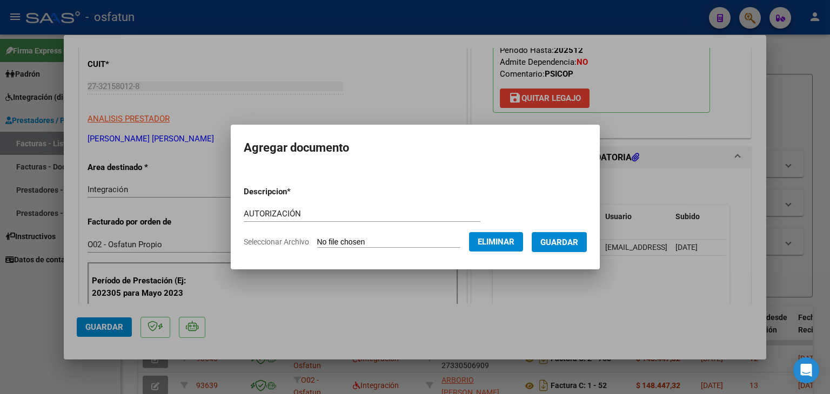
click at [568, 229] on form "Descripcion * AUTORIZACIÓN Escriba aquí una descripcion Seleccionar Archivo Eli…" at bounding box center [415, 217] width 343 height 79
click at [561, 242] on span "Guardar" at bounding box center [559, 243] width 38 height 10
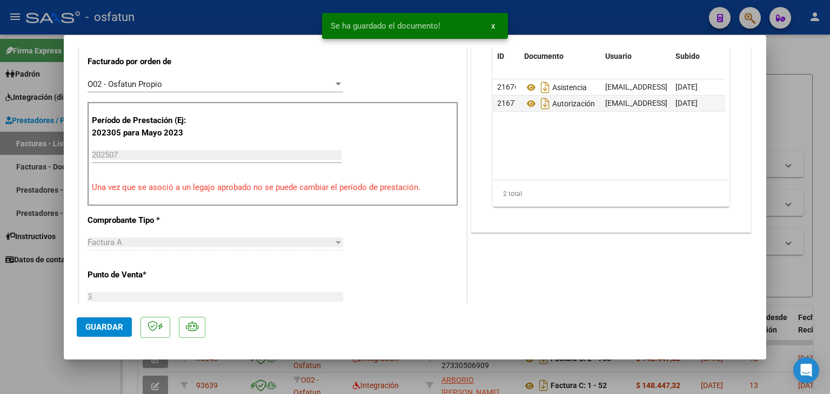
scroll to position [324, 0]
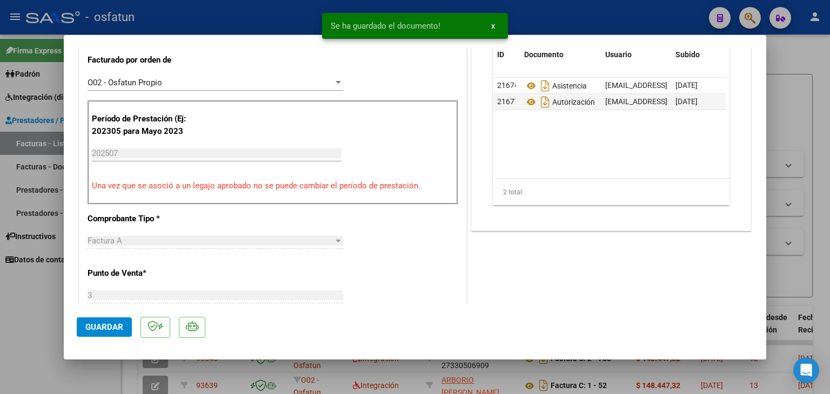
click at [113, 312] on mat-dialog-actions "Guardar" at bounding box center [415, 325] width 676 height 43
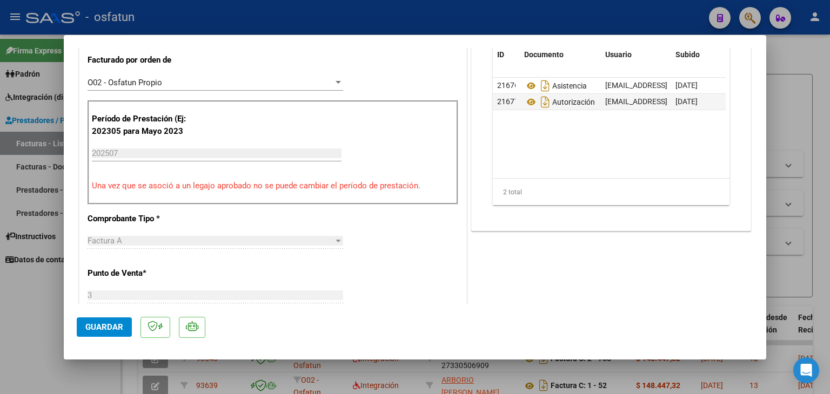
drag, startPoint x: 85, startPoint y: 331, endPoint x: 96, endPoint y: 326, distance: 11.8
click at [86, 330] on span "Guardar" at bounding box center [104, 328] width 38 height 10
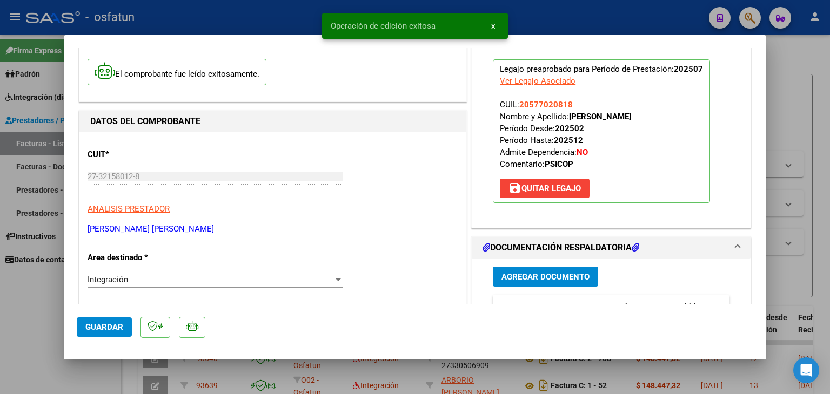
scroll to position [0, 0]
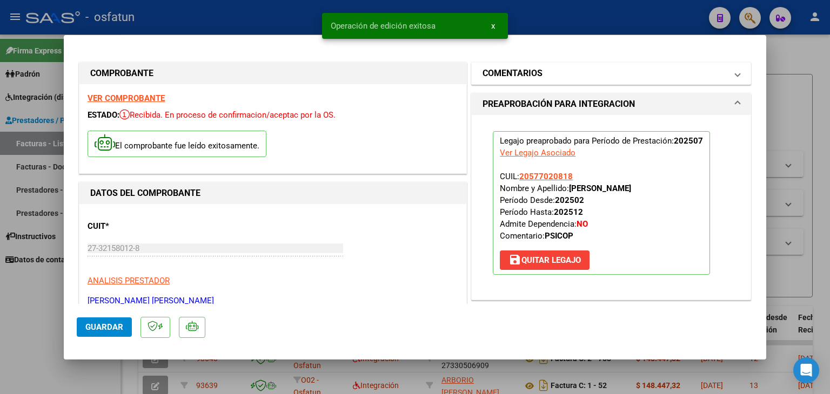
click at [735, 76] on span at bounding box center [737, 73] width 4 height 13
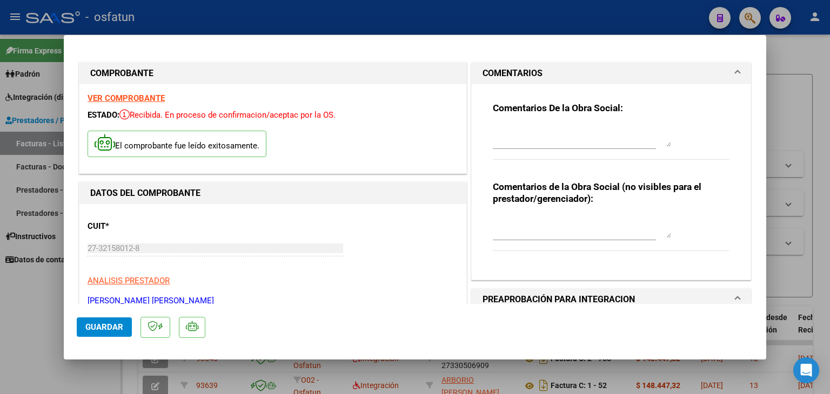
click at [735, 76] on span at bounding box center [737, 73] width 4 height 13
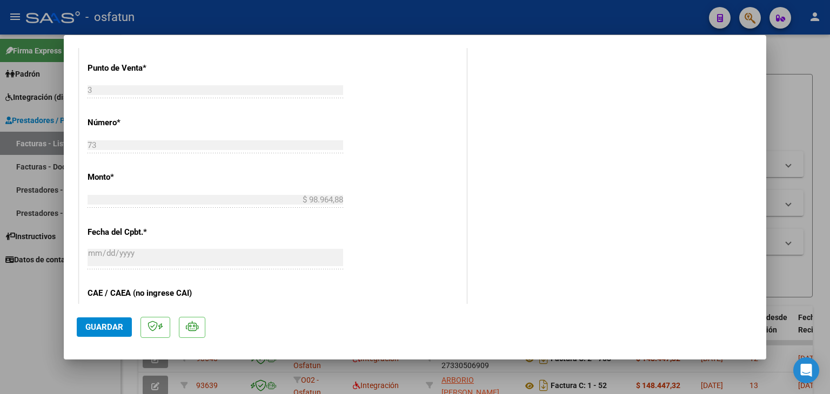
scroll to position [594, 0]
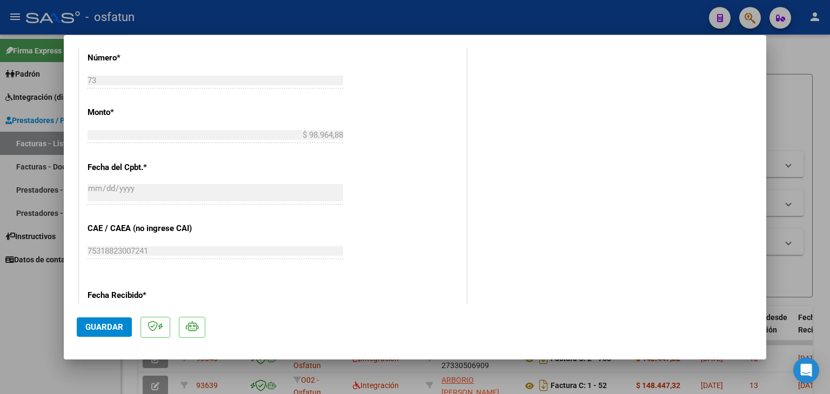
click at [114, 321] on button "Guardar" at bounding box center [104, 327] width 55 height 19
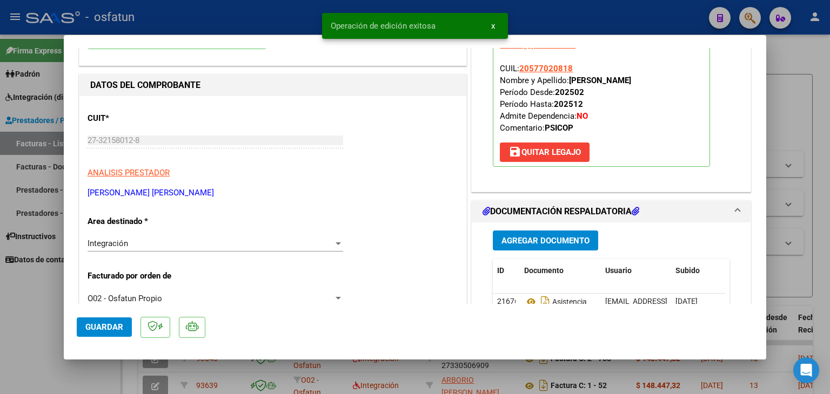
click at [534, 9] on div at bounding box center [415, 197] width 830 height 394
type input "$ 0,00"
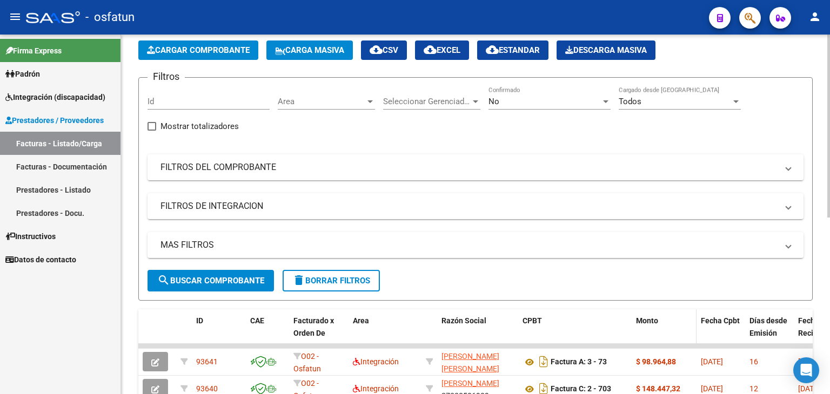
scroll to position [162, 0]
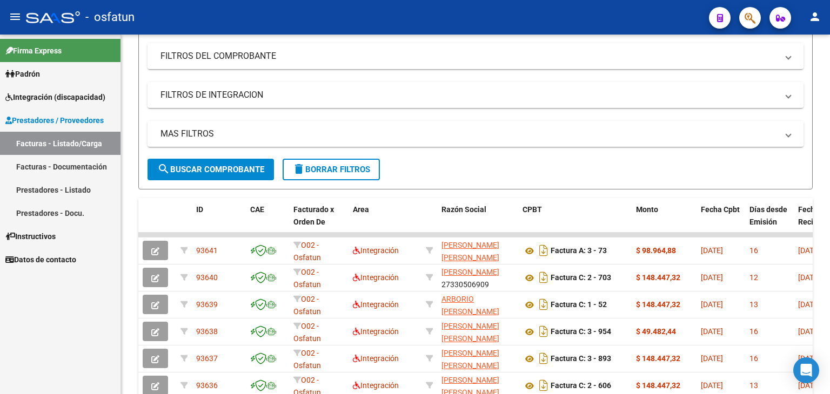
click at [65, 170] on link "Facturas - Documentación" at bounding box center [60, 166] width 120 height 23
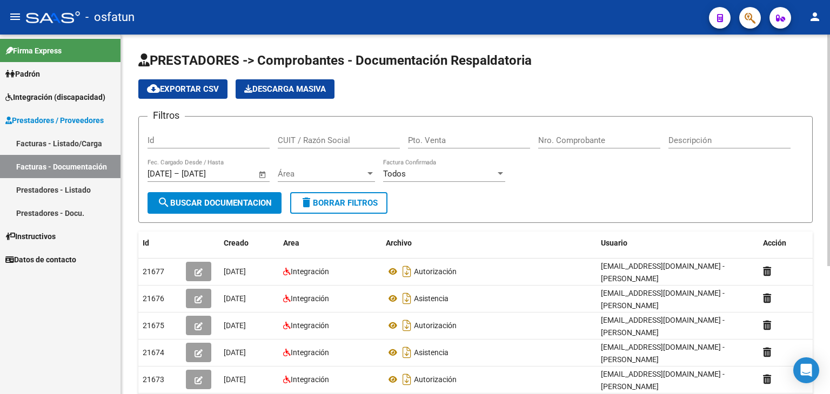
click at [419, 142] on input "Pto. Venta" at bounding box center [469, 141] width 122 height 10
type input "2"
click at [582, 138] on input "Nro. Comprobante" at bounding box center [599, 141] width 122 height 10
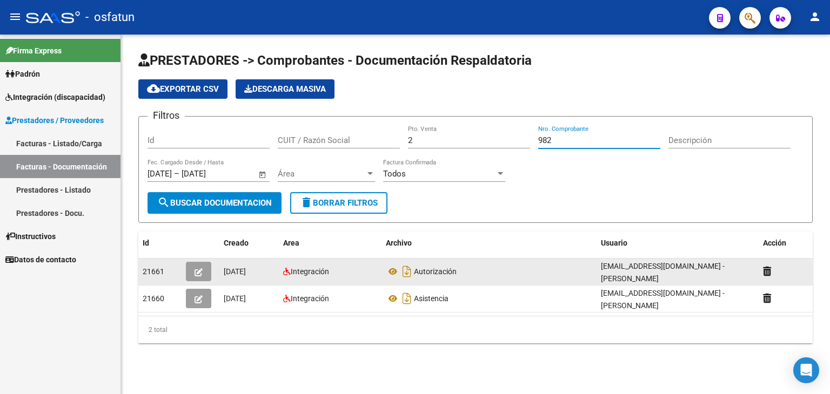
type input "982"
click at [201, 271] on icon "button" at bounding box center [198, 273] width 8 height 8
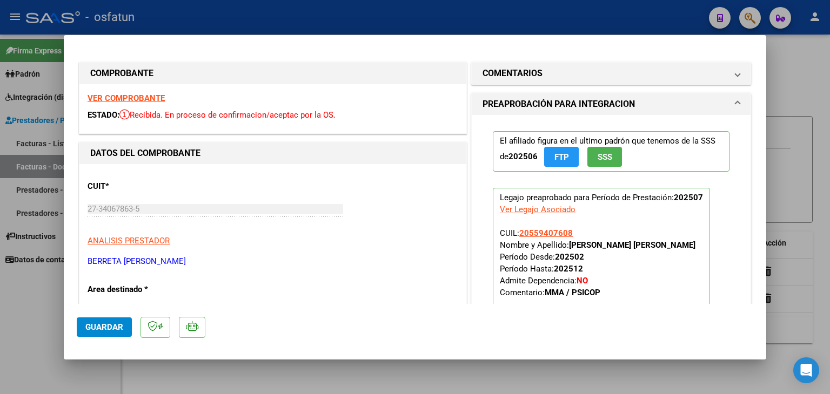
click at [506, 18] on div at bounding box center [415, 197] width 830 height 394
type input "$ 0,00"
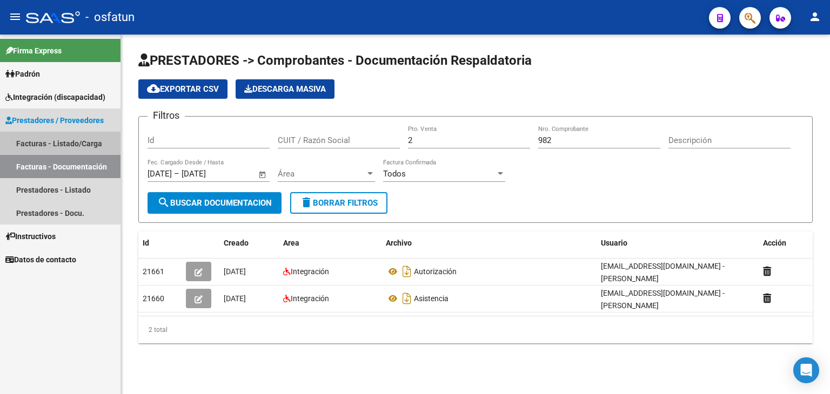
click at [56, 145] on link "Facturas - Listado/Carga" at bounding box center [60, 143] width 120 height 23
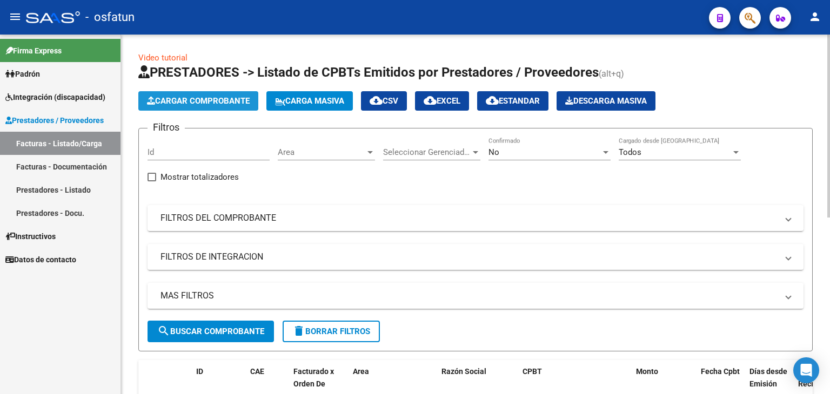
click at [215, 96] on span "Cargar Comprobante" at bounding box center [198, 101] width 103 height 10
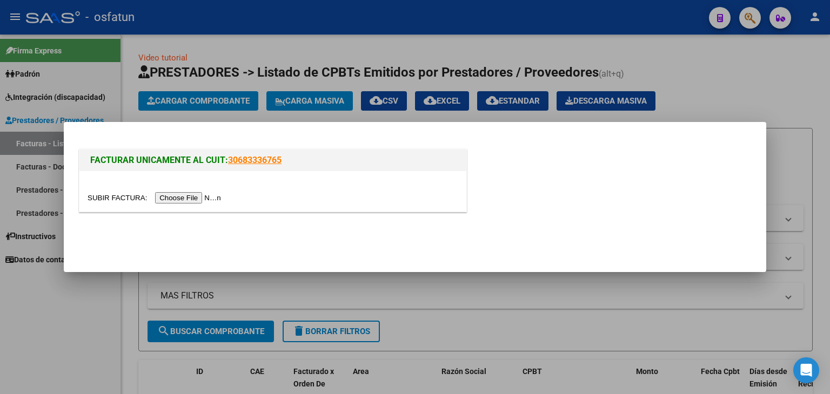
click at [184, 196] on input "file" at bounding box center [156, 197] width 137 height 11
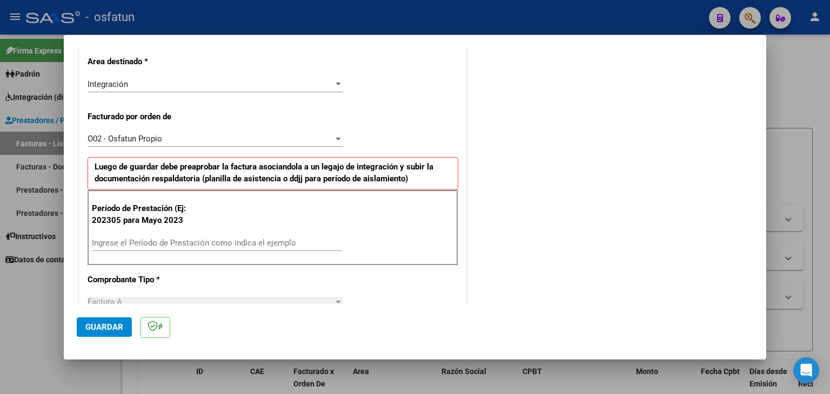
scroll to position [270, 0]
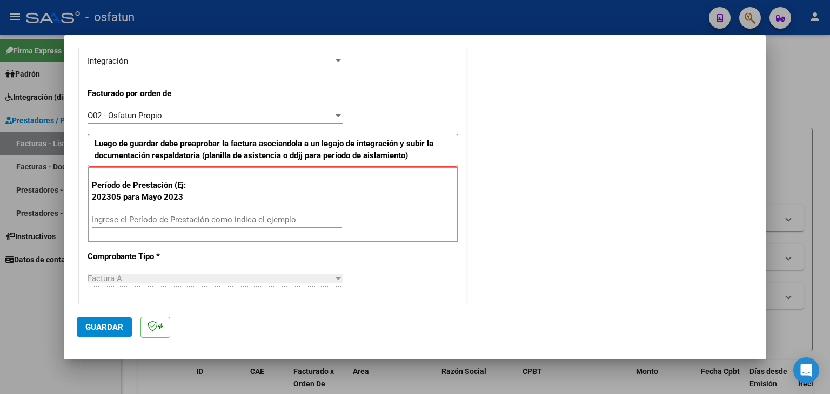
click at [234, 220] on input "Ingrese el Período de Prestación como indica el ejemplo" at bounding box center [217, 220] width 250 height 10
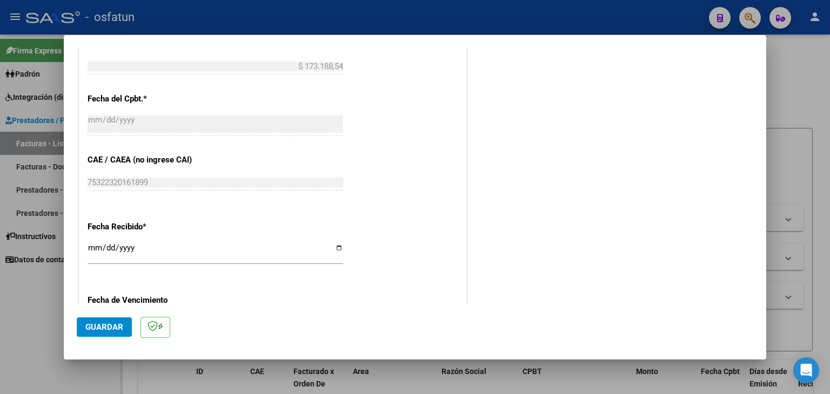
scroll to position [648, 0]
type input "202507"
click at [111, 324] on span "Guardar" at bounding box center [104, 328] width 38 height 10
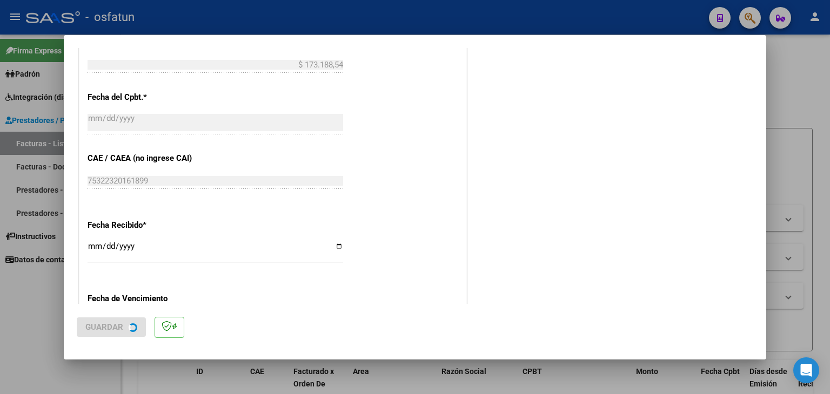
scroll to position [0, 0]
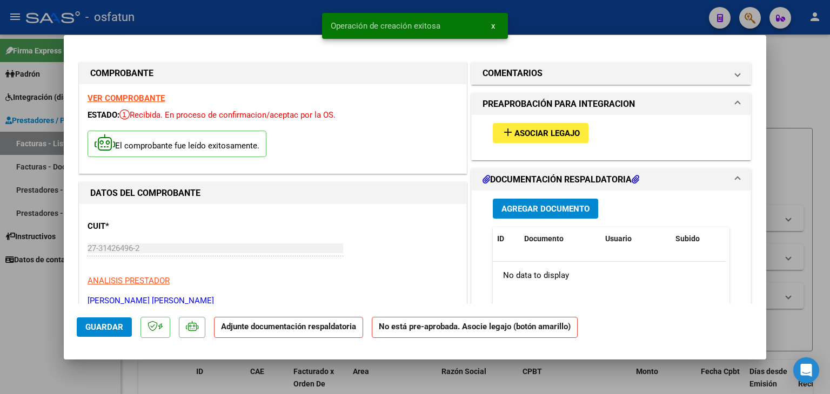
click at [543, 135] on span "Asociar Legajo" at bounding box center [546, 134] width 65 height 10
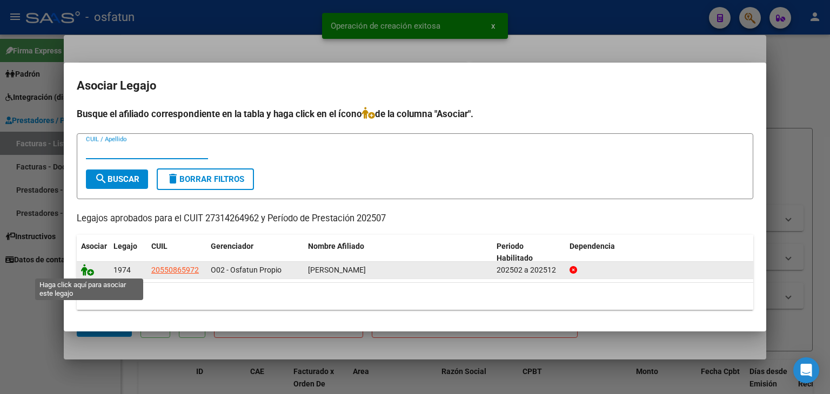
click at [84, 274] on icon at bounding box center [87, 270] width 13 height 12
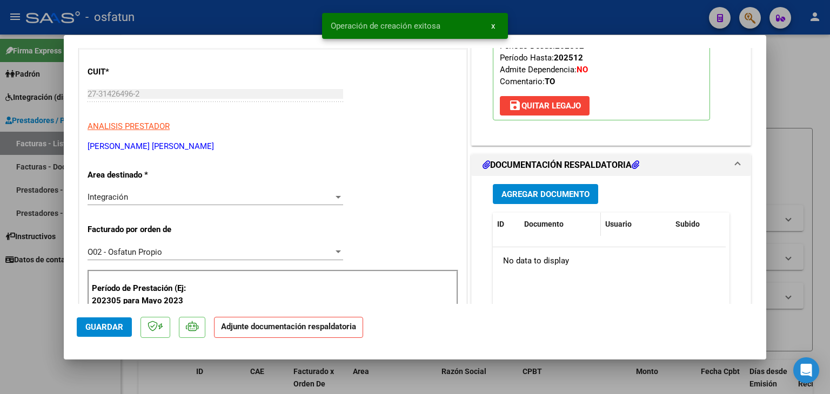
scroll to position [162, 0]
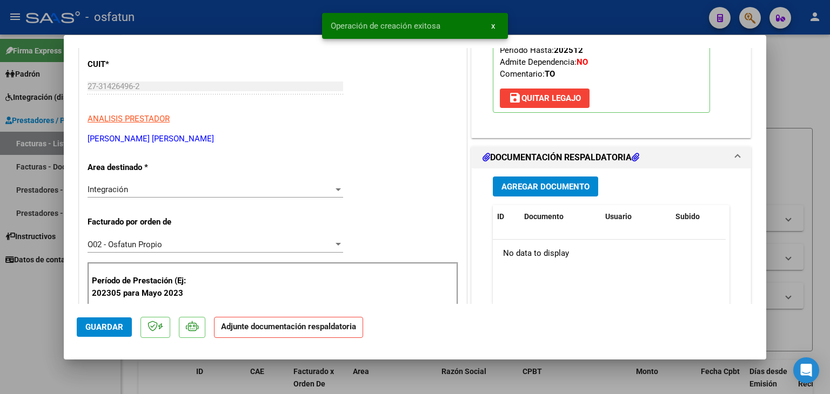
click at [551, 173] on div "Agregar Documento ID Documento Usuario Subido Acción No data to display 0 total…" at bounding box center [611, 277] width 253 height 216
click at [534, 190] on span "Agregar Documento" at bounding box center [545, 187] width 88 height 10
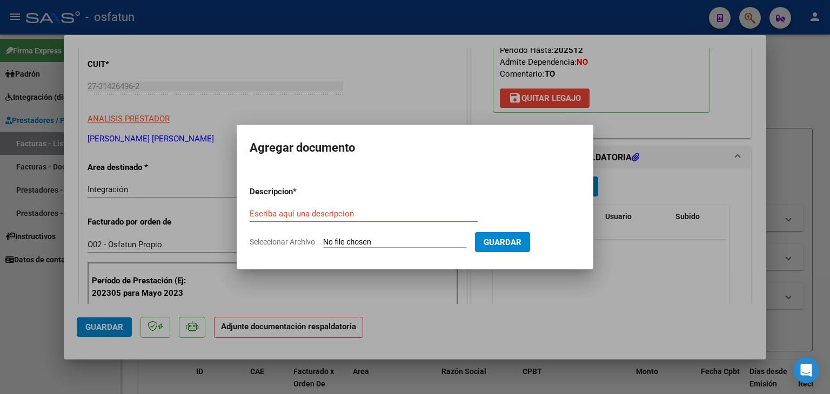
click at [319, 208] on div "Escriba aquí una descripcion" at bounding box center [364, 214] width 228 height 16
type input "ASISTENCIA"
click at [380, 245] on input "Seleccionar Archivo" at bounding box center [394, 243] width 143 height 10
type input "C:\fakepath\PLANILLA ASISTENCIA - TERAPIA OC - [DATE].pdf"
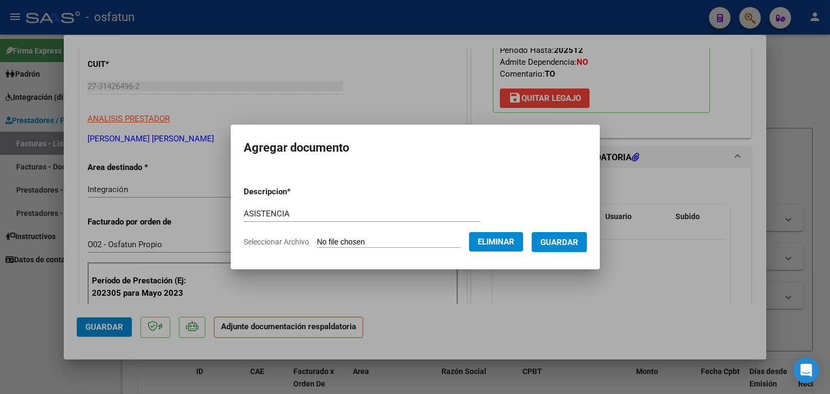
click at [570, 244] on span "Guardar" at bounding box center [559, 243] width 38 height 10
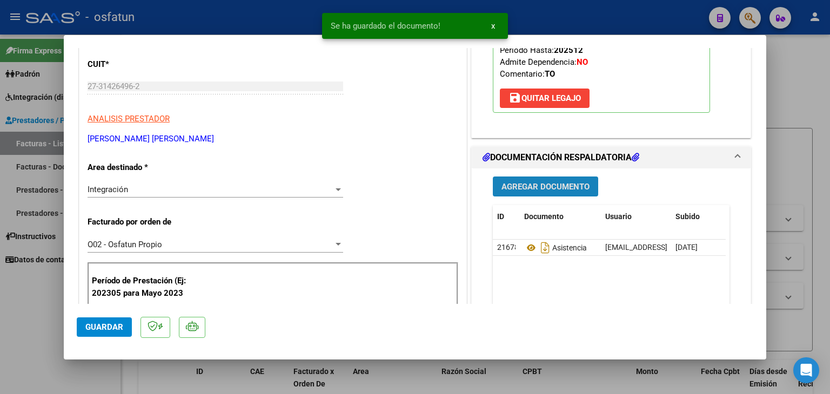
click at [542, 189] on span "Agregar Documento" at bounding box center [545, 187] width 88 height 10
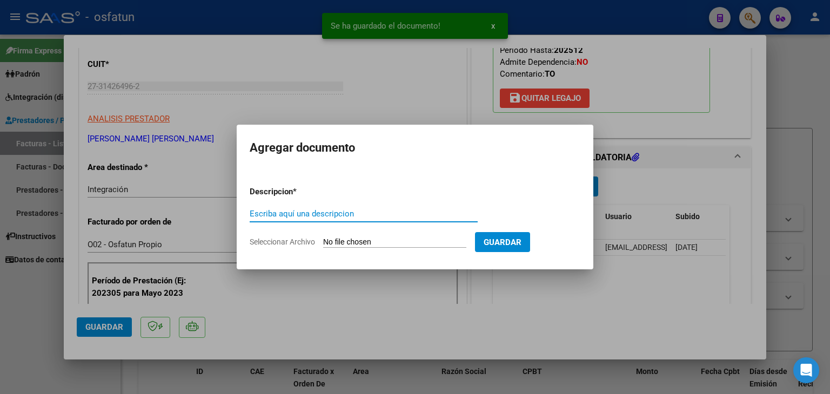
click at [370, 217] on input "Escriba aquí una descripcion" at bounding box center [364, 214] width 228 height 10
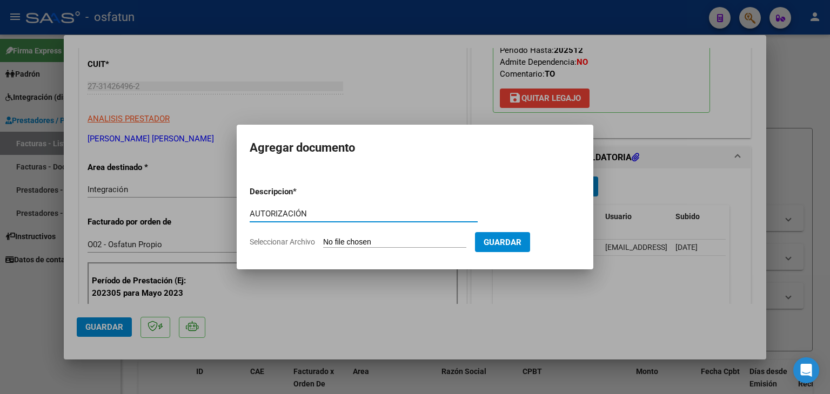
type input "AUTORIZACIÓN"
click at [374, 246] on input "Seleccionar Archivo" at bounding box center [394, 243] width 143 height 10
type input "C:\fakepath\PRESUPUESTO AUTORIZADO - TERAPIA OC - 2025.pdf"
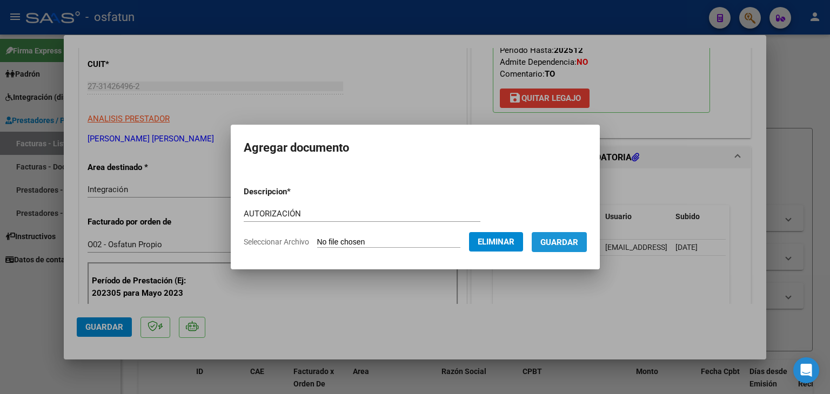
click at [565, 239] on span "Guardar" at bounding box center [559, 243] width 38 height 10
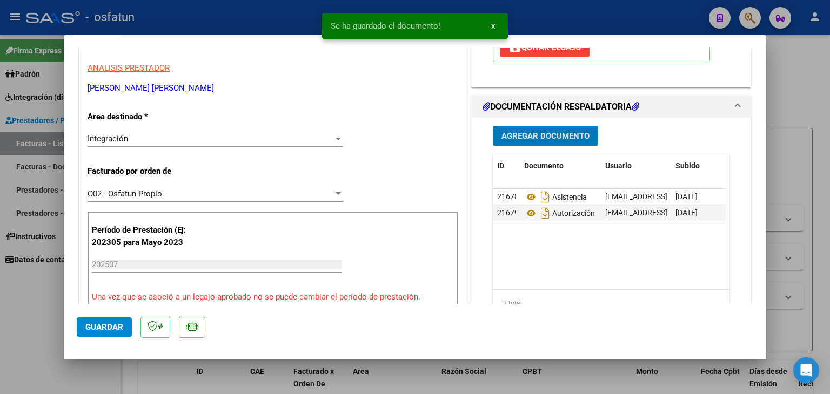
scroll to position [270, 0]
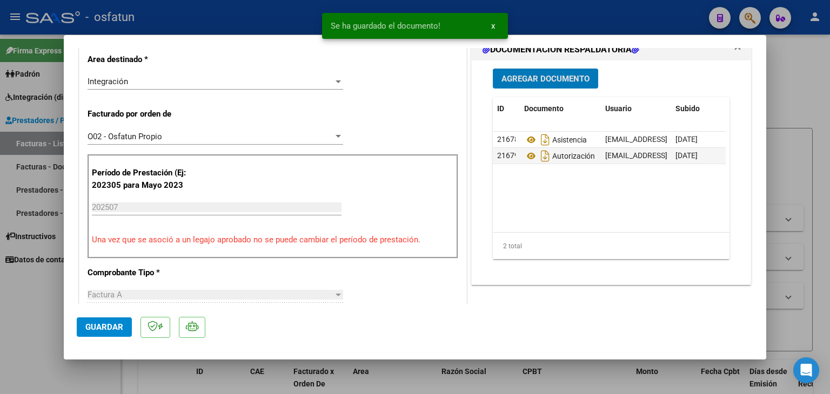
drag, startPoint x: 106, startPoint y: 328, endPoint x: 287, endPoint y: 199, distance: 222.0
click at [106, 327] on span "Guardar" at bounding box center [104, 328] width 38 height 10
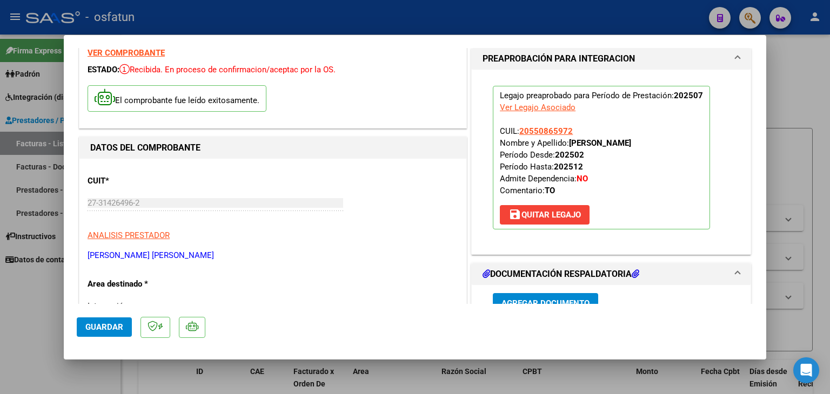
scroll to position [0, 0]
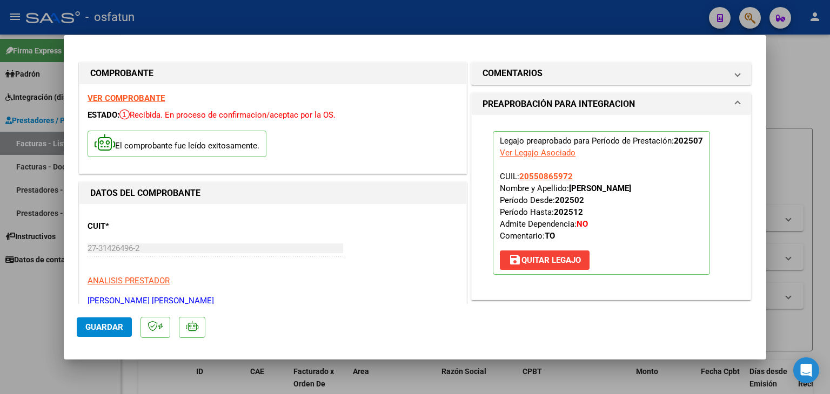
click at [412, 19] on div at bounding box center [415, 197] width 830 height 394
type input "$ 0,00"
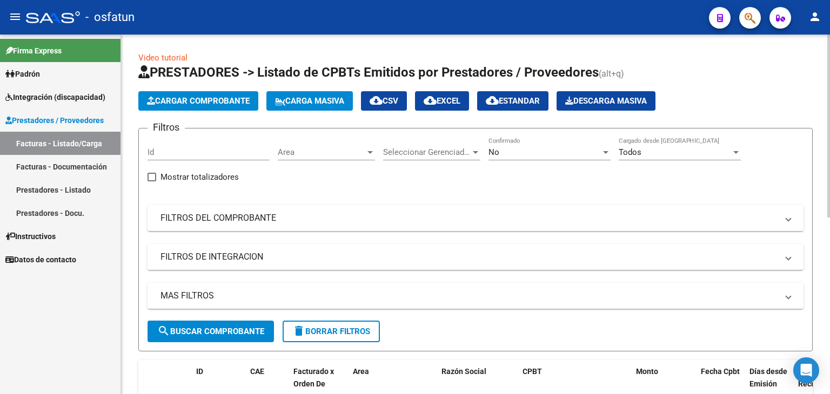
click at [194, 102] on span "Cargar Comprobante" at bounding box center [198, 101] width 103 height 10
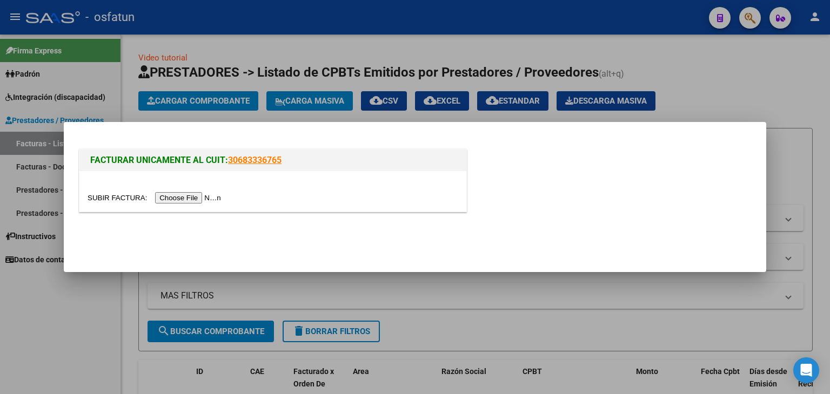
click at [182, 192] on div at bounding box center [273, 198] width 371 height 12
click at [186, 203] on input "file" at bounding box center [156, 197] width 137 height 11
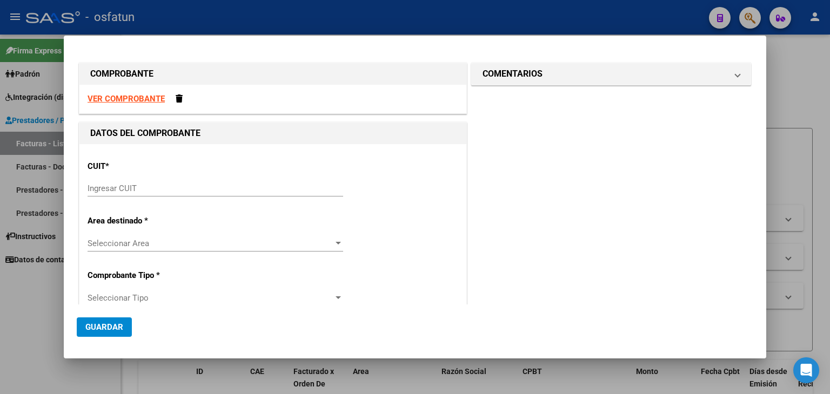
click at [154, 96] on strong "VER COMPROBANTE" at bounding box center [126, 99] width 77 height 10
click at [104, 193] on input "Ingresar CUIT" at bounding box center [216, 189] width 256 height 10
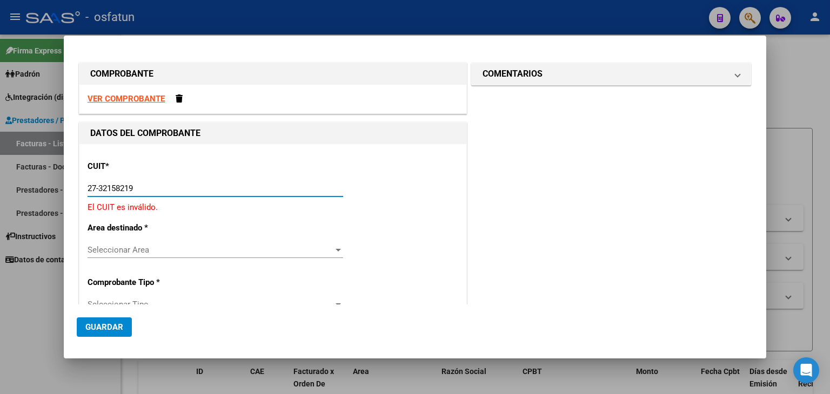
type input "27-32158219-8"
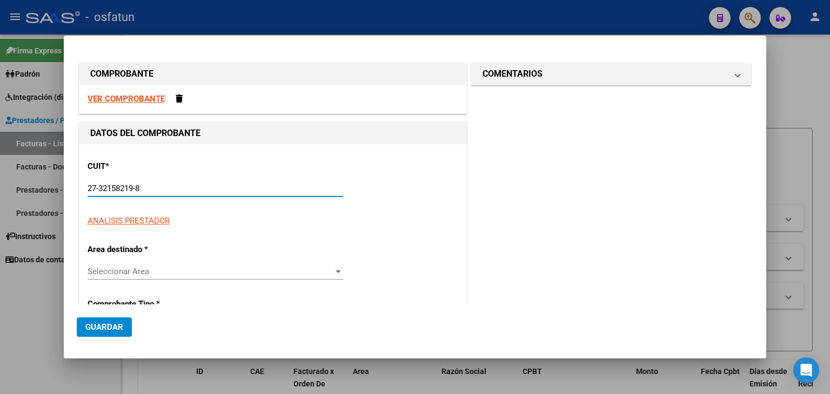
type input "2"
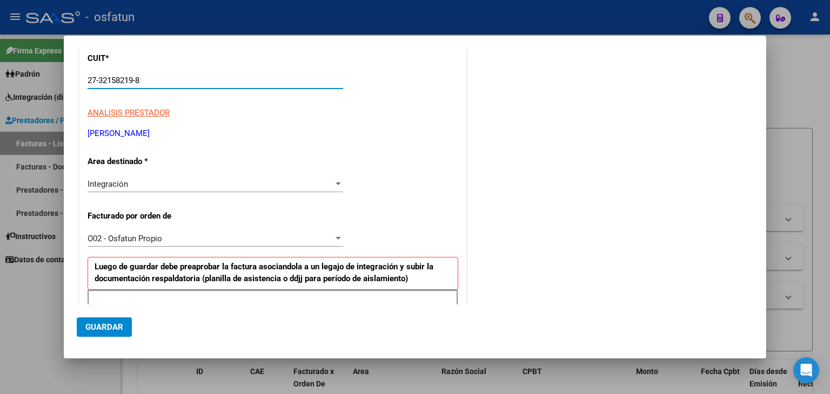
scroll to position [162, 0]
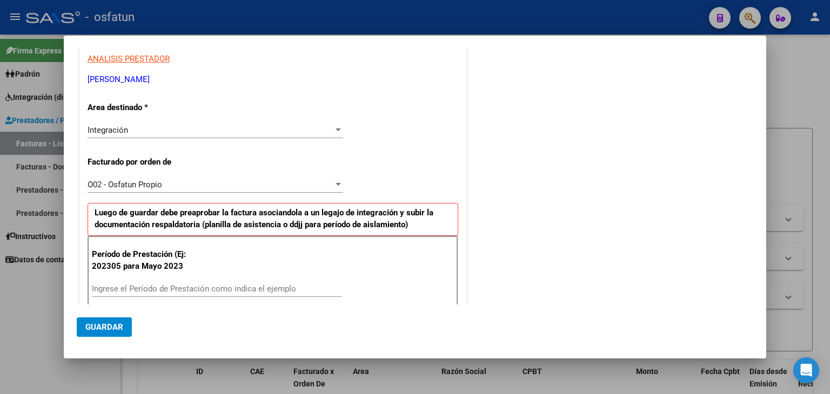
type input "27-32158219-8"
click at [191, 292] on input "Ingrese el Período de Prestación como indica el ejemplo" at bounding box center [217, 289] width 250 height 10
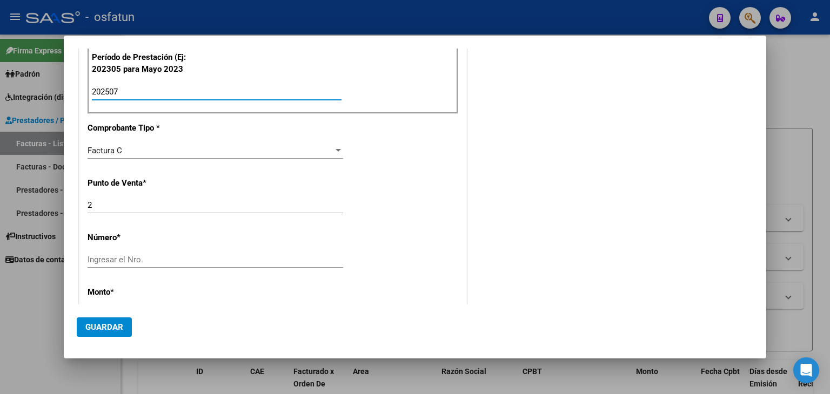
scroll to position [378, 0]
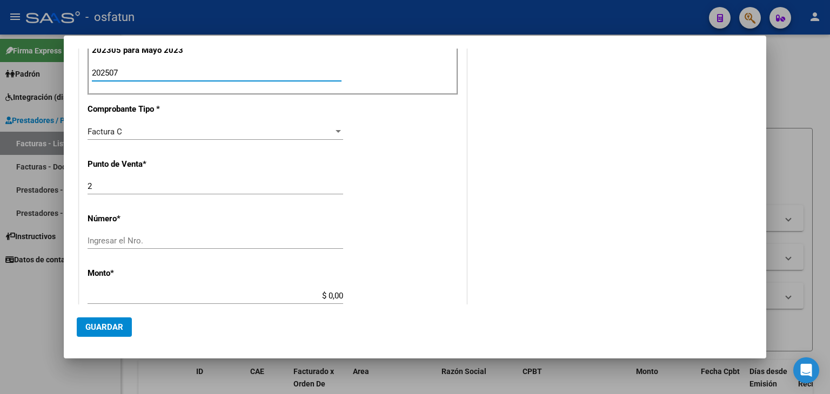
type input "202507"
click at [152, 244] on input "Ingresar el Nro." at bounding box center [216, 241] width 256 height 10
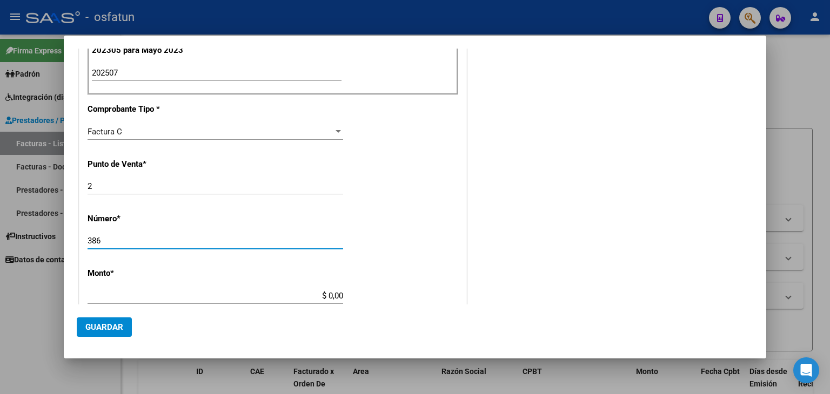
type input "386"
click at [208, 291] on input "$ 0,00" at bounding box center [216, 296] width 256 height 10
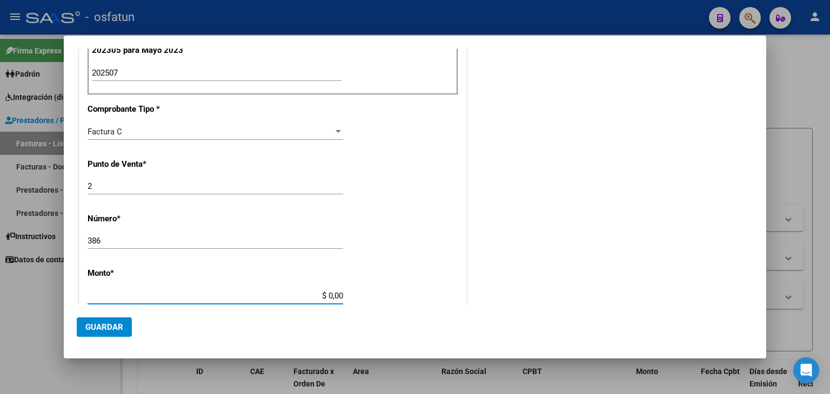
type input "$ 98.964,88"
type input "[DATE]"
type input "75318900404328"
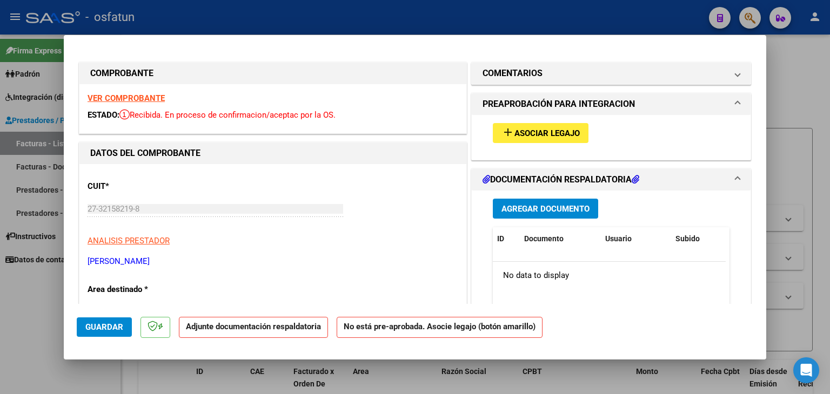
scroll to position [0, 0]
click at [550, 140] on button "add Asociar Legajo" at bounding box center [541, 133] width 96 height 20
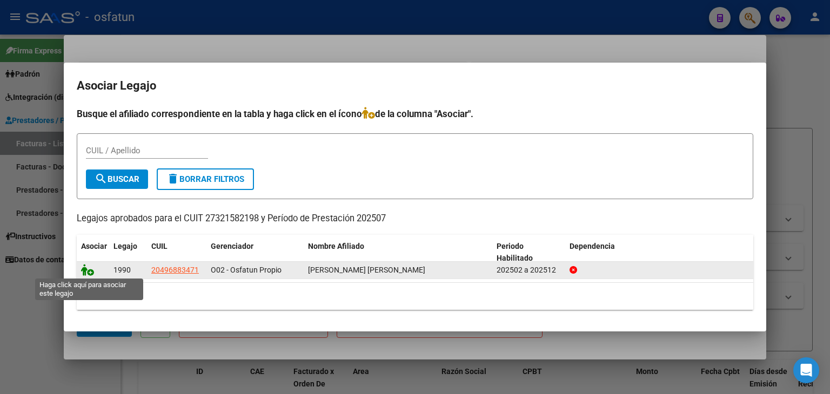
click at [83, 275] on icon at bounding box center [87, 270] width 13 height 12
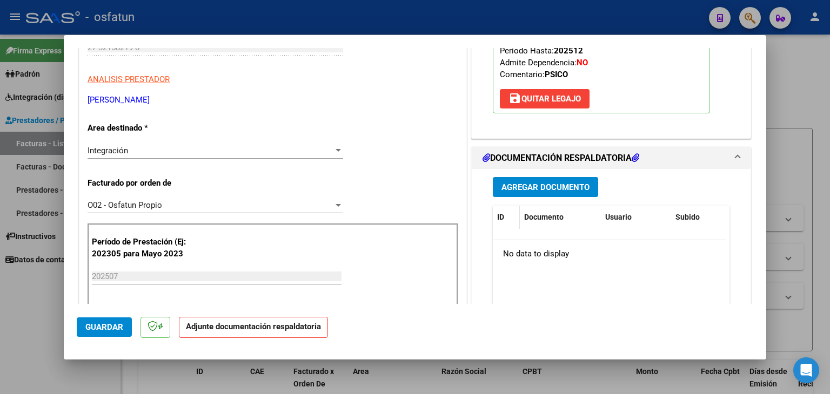
scroll to position [162, 0]
click at [525, 183] on span "Agregar Documento" at bounding box center [545, 187] width 88 height 10
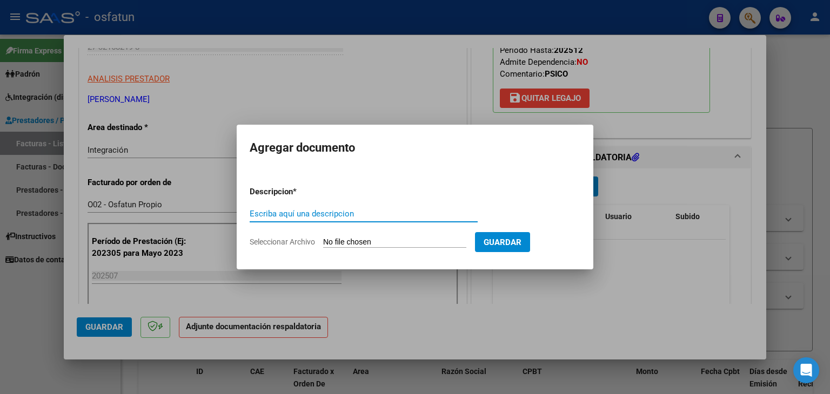
click at [344, 214] on input "Escriba aquí una descripcion" at bounding box center [364, 214] width 228 height 10
type input "ASISTENCIA"
click at [390, 238] on input "Seleccionar Archivo" at bounding box center [394, 243] width 143 height 10
type input "C:\fakepath\PLANILLA ASISTENCIA - PSICO - [DATE].pdf"
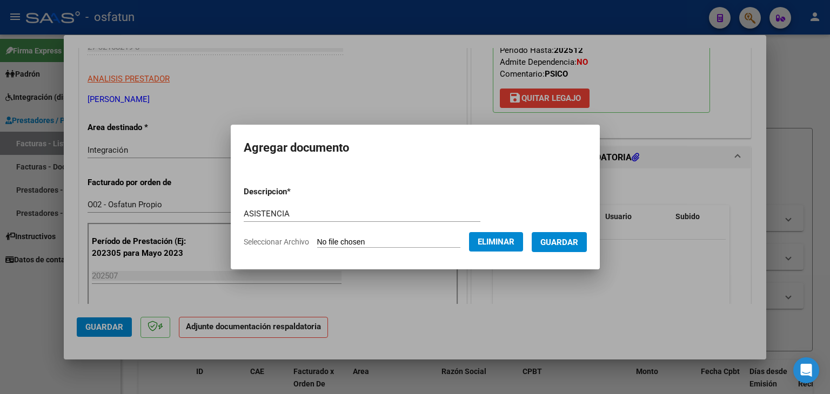
click at [556, 240] on span "Guardar" at bounding box center [559, 243] width 38 height 10
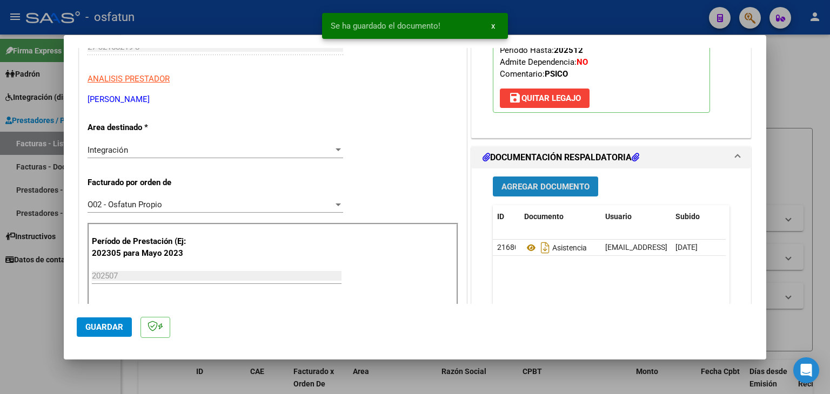
click at [527, 188] on span "Agregar Documento" at bounding box center [545, 187] width 88 height 10
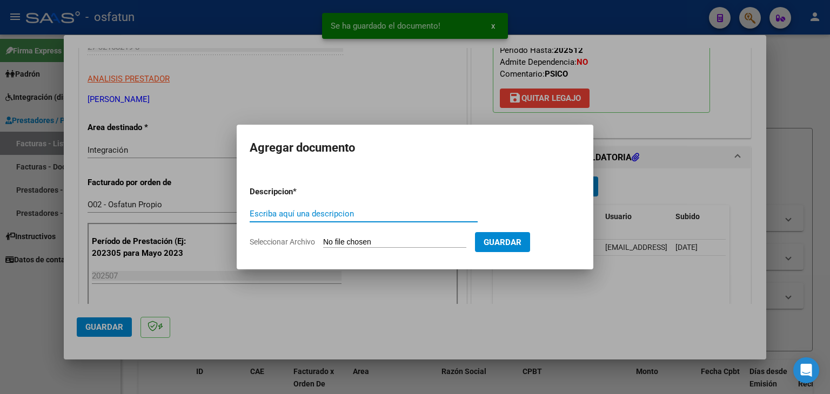
click at [307, 214] on input "Escriba aquí una descripcion" at bounding box center [364, 214] width 228 height 10
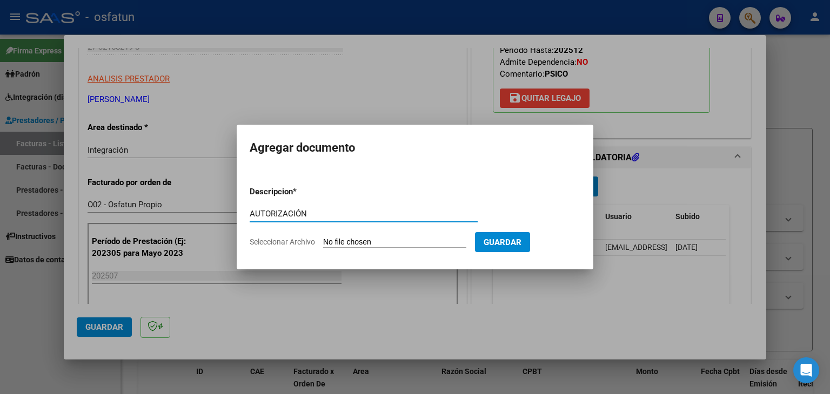
type input "AUTORIZACIÓN"
click at [367, 240] on input "Seleccionar Archivo" at bounding box center [394, 243] width 143 height 10
type input "C:\fakepath\PRESUPUESTO AUTORIZADO - PSICO - 2025.pdf"
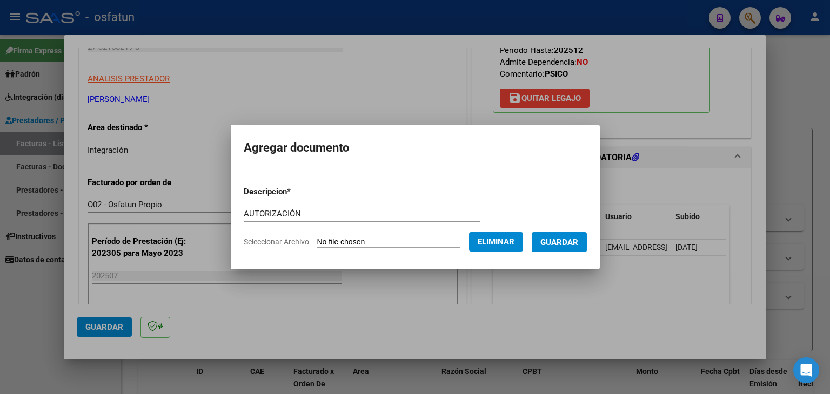
click at [575, 249] on button "Guardar" at bounding box center [559, 242] width 55 height 20
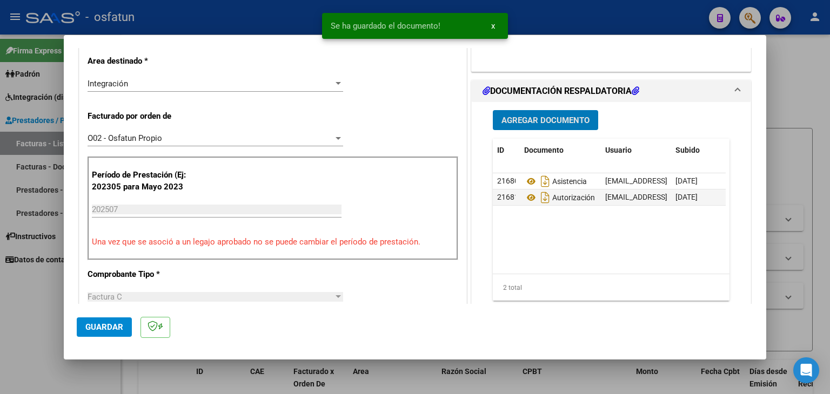
scroll to position [270, 0]
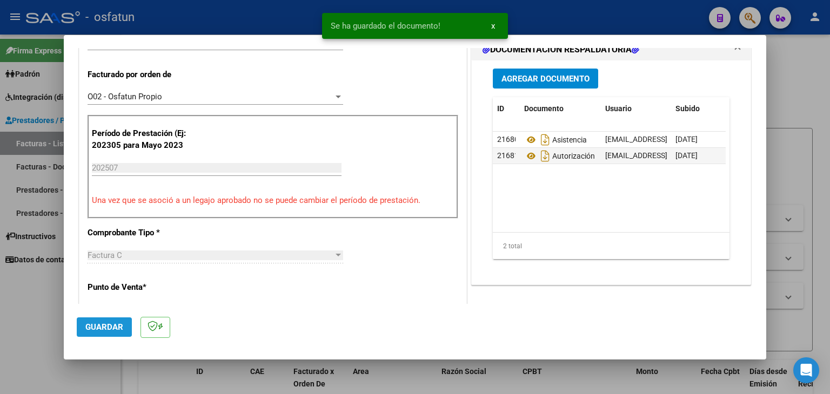
click at [93, 327] on span "Guardar" at bounding box center [104, 328] width 38 height 10
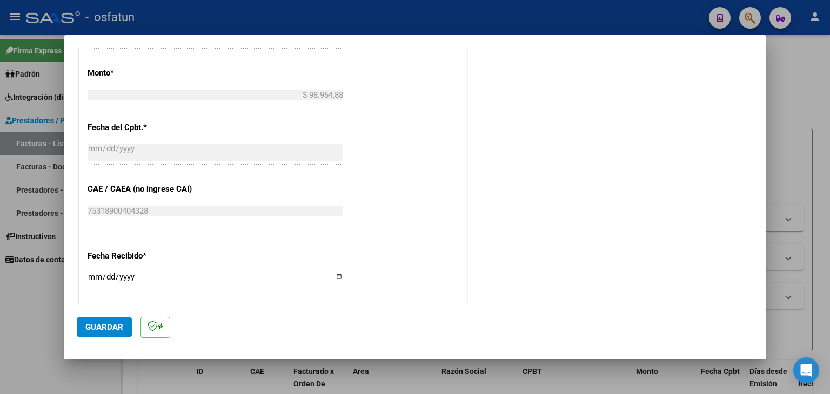
scroll to position [702, 0]
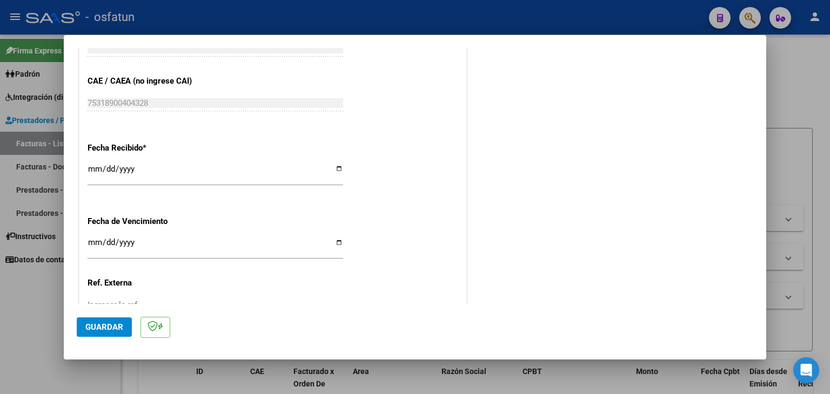
click at [91, 338] on mat-dialog-actions "Guardar" at bounding box center [415, 325] width 676 height 43
click at [109, 327] on span "Guardar" at bounding box center [104, 328] width 38 height 10
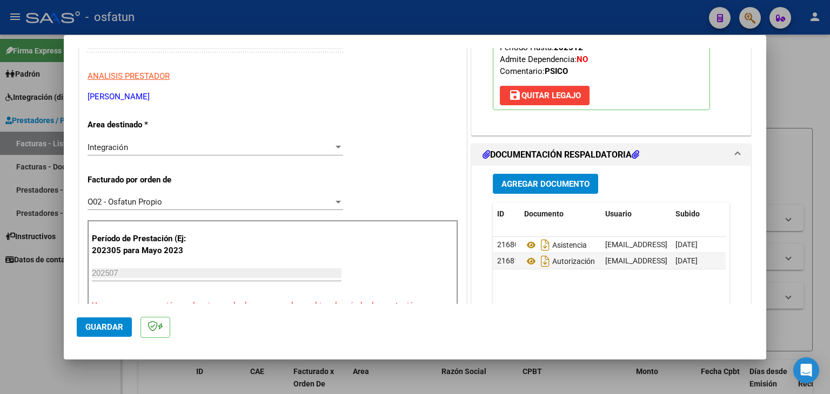
scroll to position [162, 0]
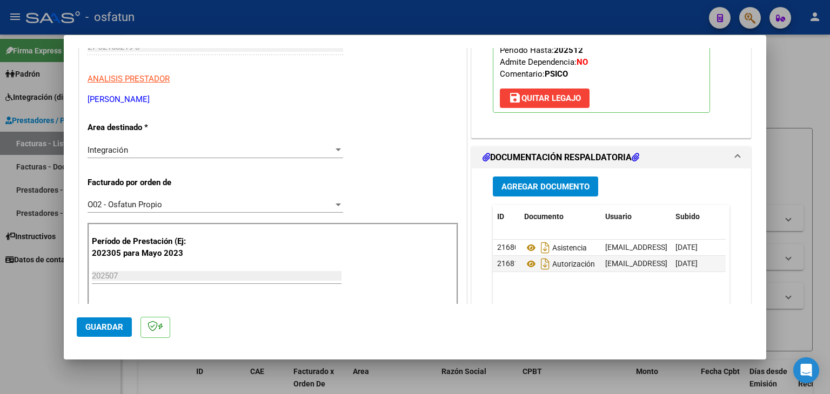
click at [102, 328] on span "Guardar" at bounding box center [104, 328] width 38 height 10
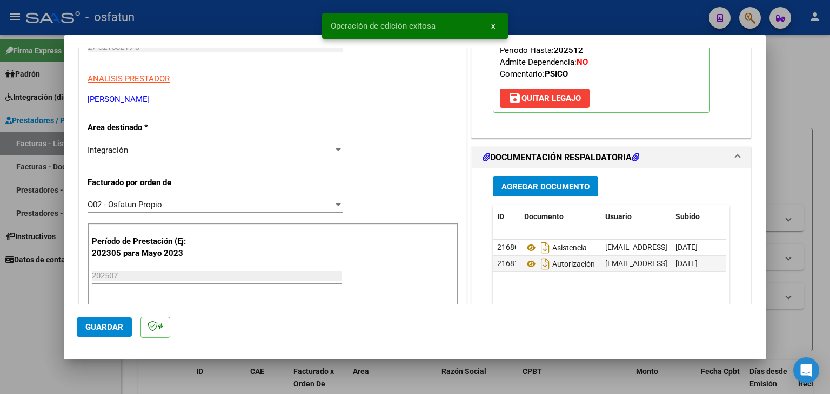
scroll to position [0, 0]
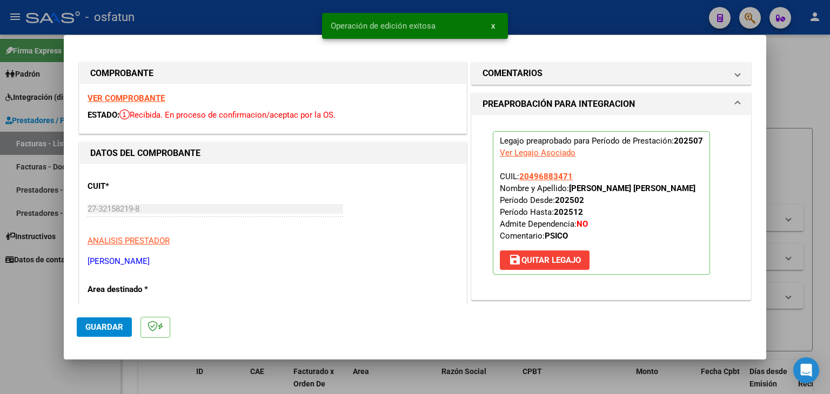
click at [431, 10] on div "Operación de edición exitosa x" at bounding box center [415, 26] width 212 height 52
click at [492, 25] on span "x" at bounding box center [493, 26] width 4 height 10
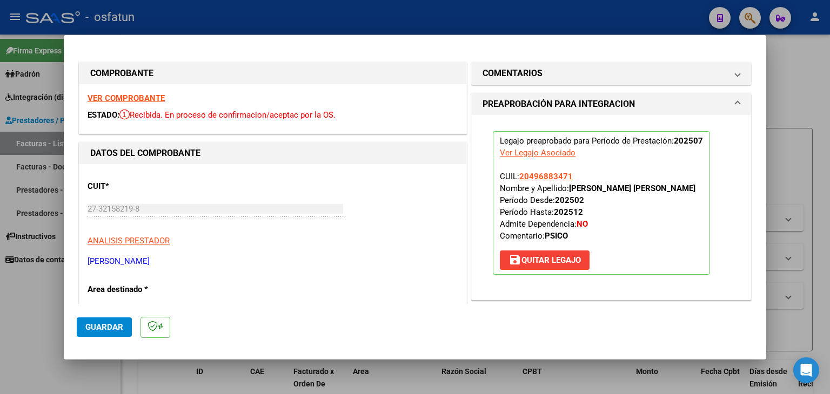
click at [527, 22] on div at bounding box center [415, 197] width 830 height 394
type input "$ 0,00"
